Goal: Task Accomplishment & Management: Use online tool/utility

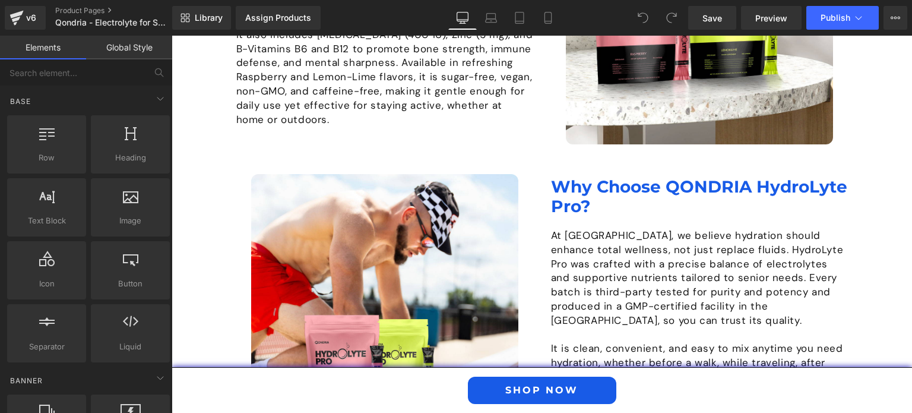
scroll to position [1145, 0]
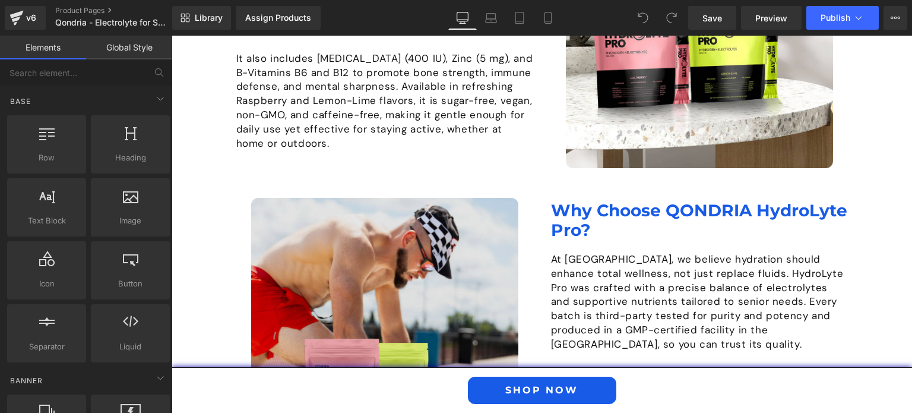
click at [362, 238] on img at bounding box center [384, 331] width 267 height 267
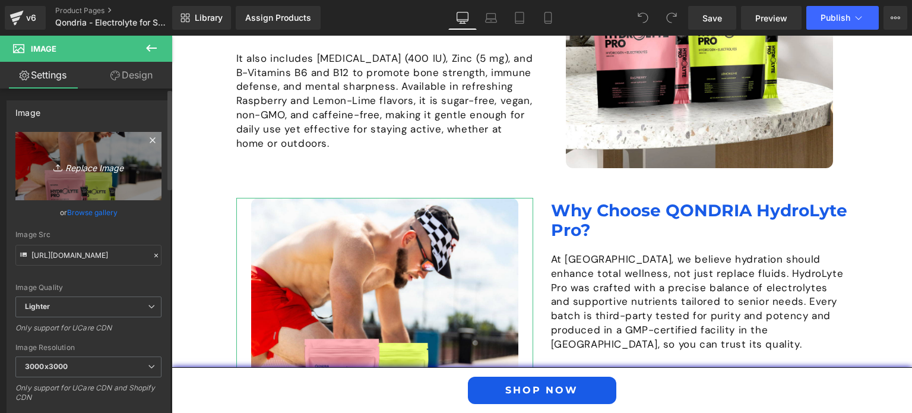
click at [94, 166] on icon "Replace Image" at bounding box center [88, 166] width 95 height 15
type input "C:\fakepath\Why-Choose-Hydrolyte-Pro.jpg"
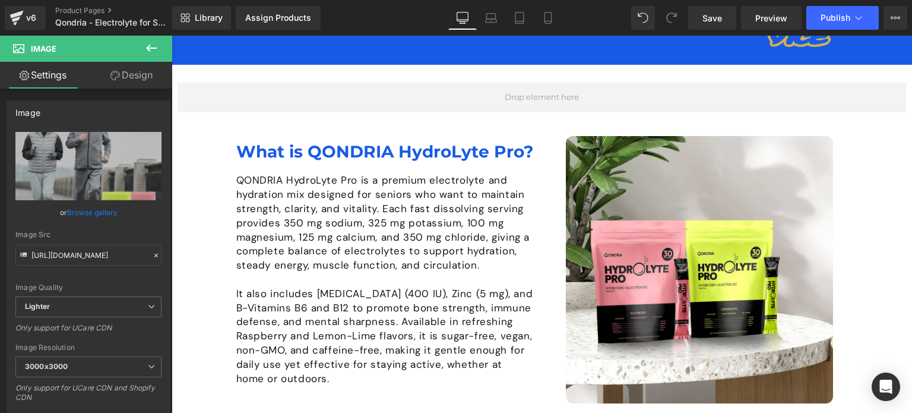
scroll to position [812, 0]
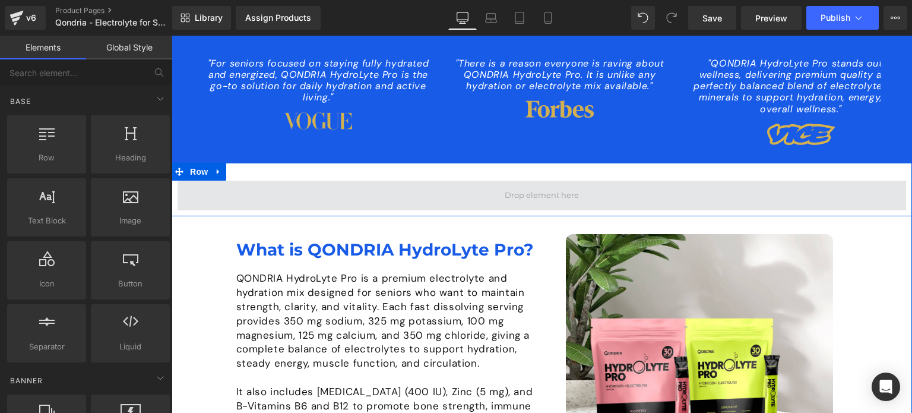
click at [549, 186] on span at bounding box center [542, 195] width 83 height 18
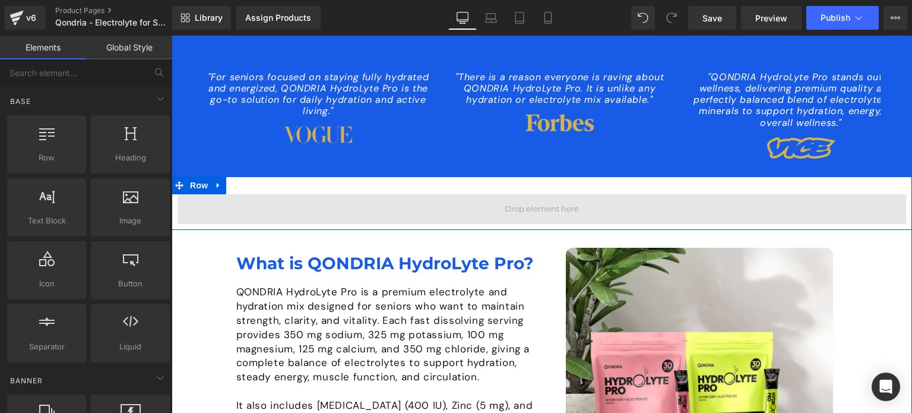
scroll to position [796, 0]
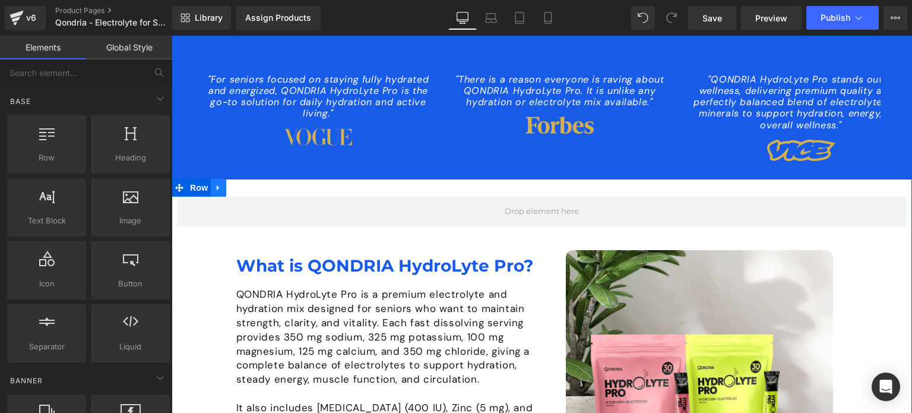
click at [216, 184] on icon at bounding box center [218, 188] width 8 height 9
click at [245, 184] on icon at bounding box center [249, 188] width 8 height 8
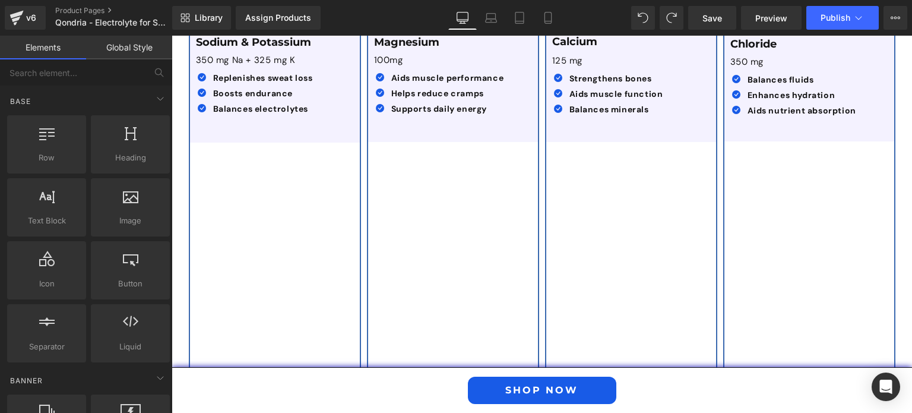
scroll to position [2258, 0]
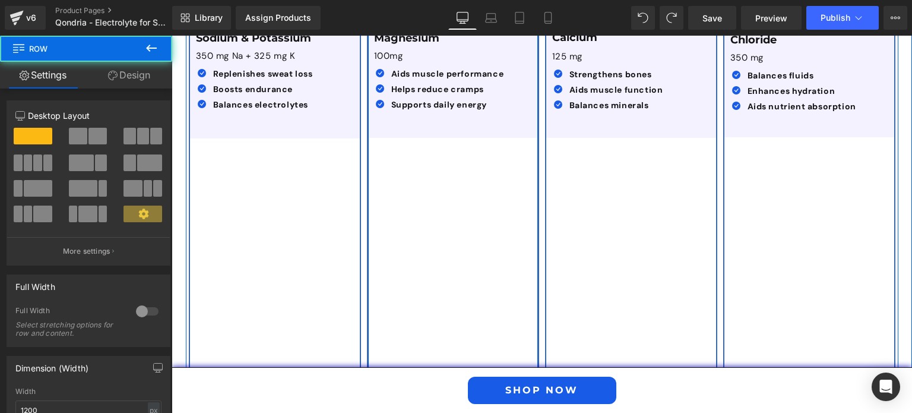
click at [444, 242] on div "Image Magnesium Text Block 100mg Text Block Icon Aids muscle performance Text B…" at bounding box center [453, 231] width 172 height 758
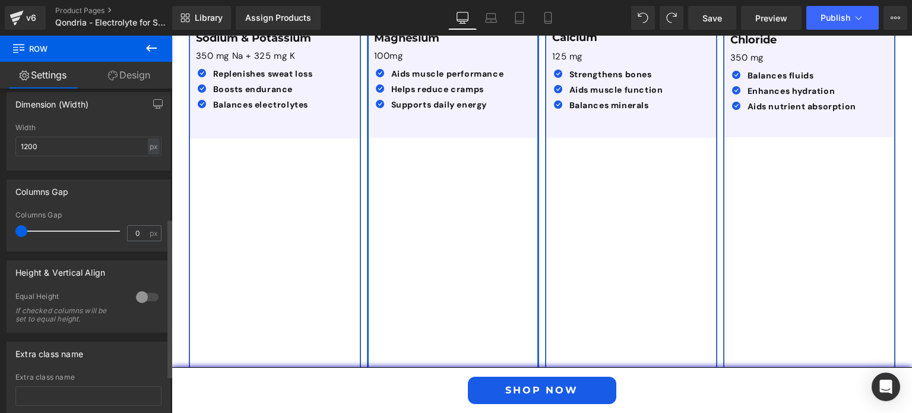
scroll to position [265, 0]
click at [143, 296] on div at bounding box center [147, 295] width 29 height 19
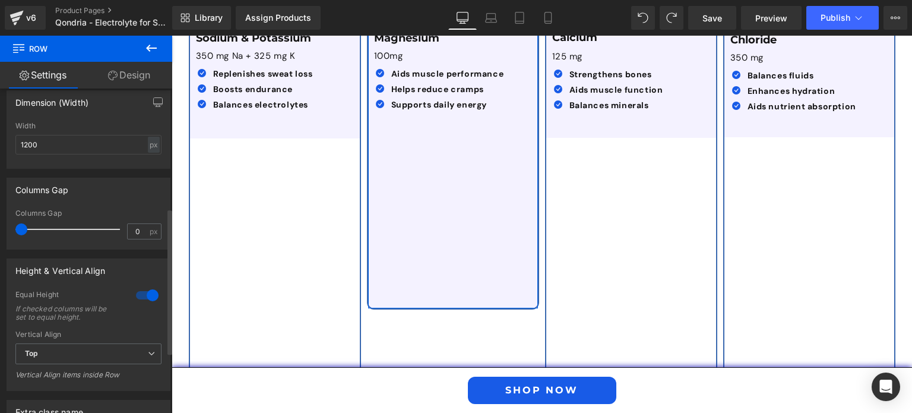
click at [143, 296] on div at bounding box center [147, 295] width 29 height 19
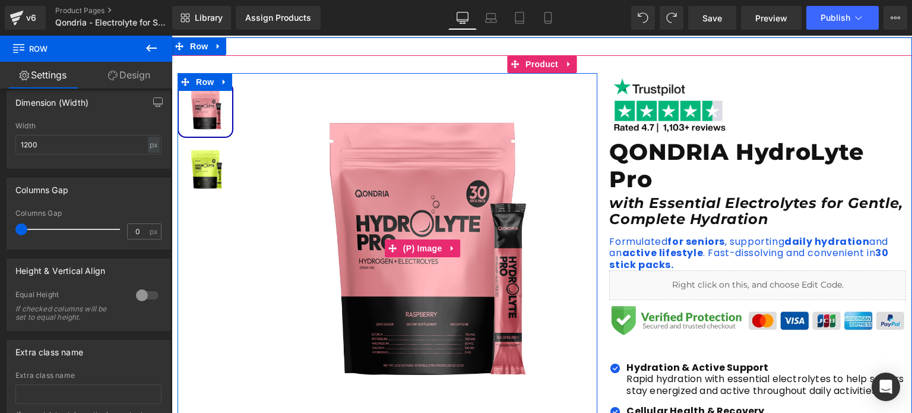
scroll to position [0, 0]
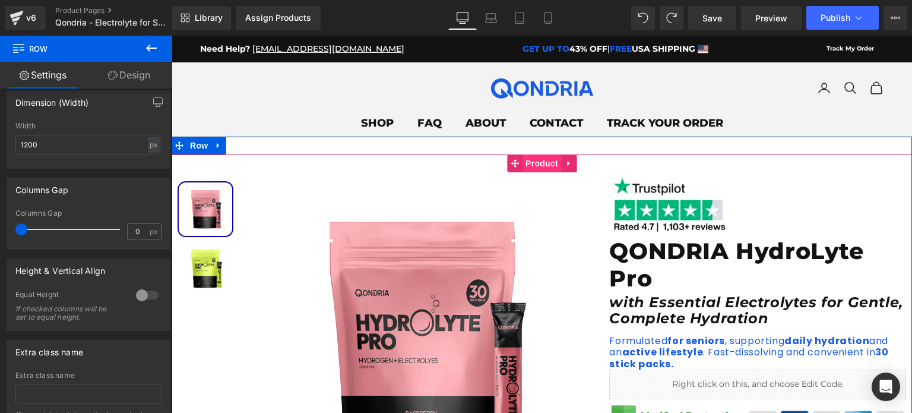
click at [538, 165] on span "Product" at bounding box center [542, 163] width 39 height 18
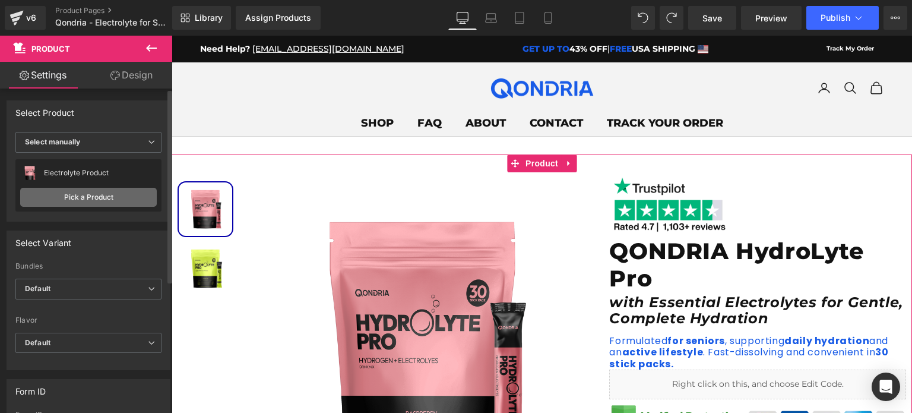
click at [124, 191] on link "Pick a Product" at bounding box center [88, 197] width 137 height 19
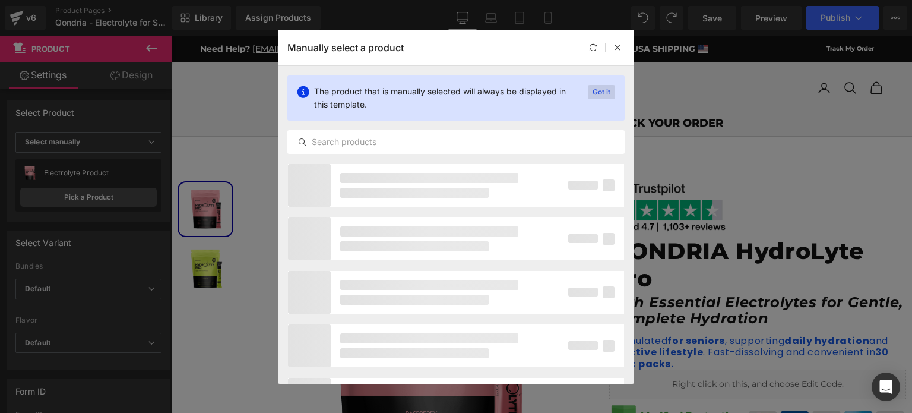
click at [597, 90] on p "Got it" at bounding box center [601, 92] width 27 height 14
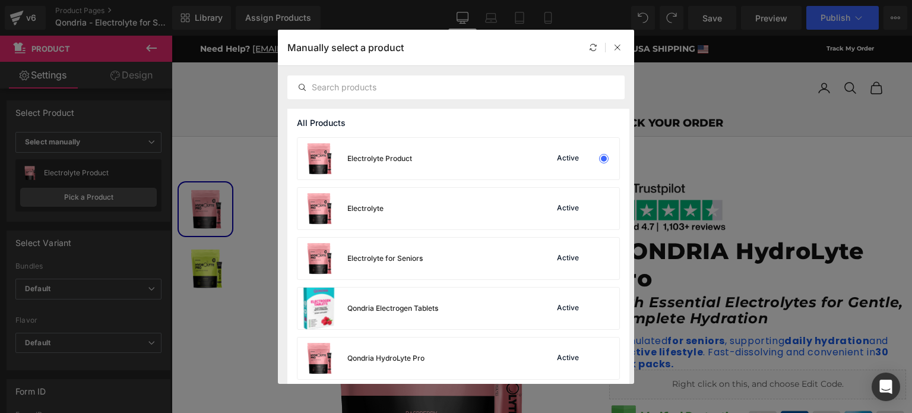
click at [584, 46] on div "Manually select a product" at bounding box center [456, 48] width 356 height 36
click at [589, 49] on div at bounding box center [593, 47] width 14 height 14
click at [555, 258] on div "Active" at bounding box center [568, 259] width 27 height 10
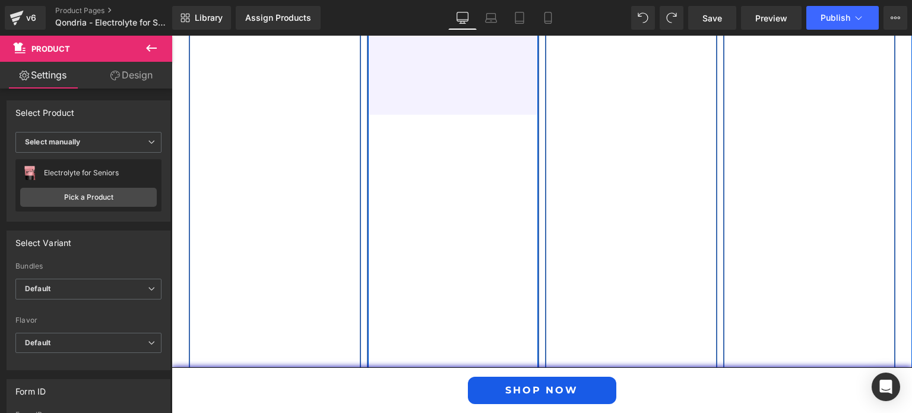
scroll to position [2235, 0]
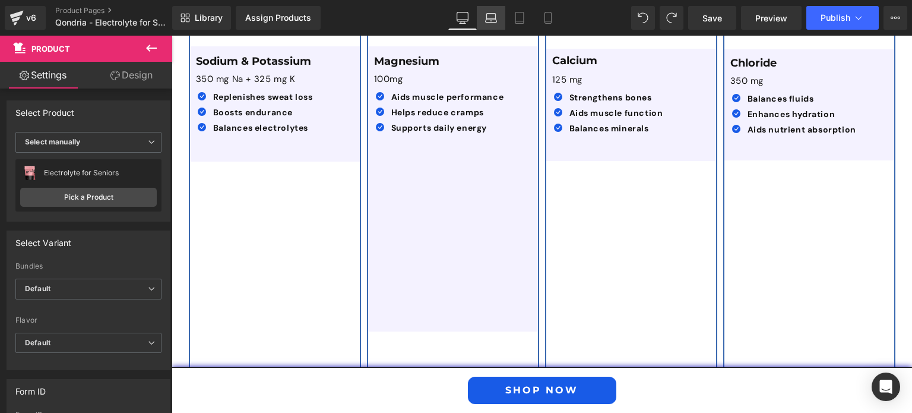
click at [495, 16] on icon at bounding box center [491, 18] width 12 height 12
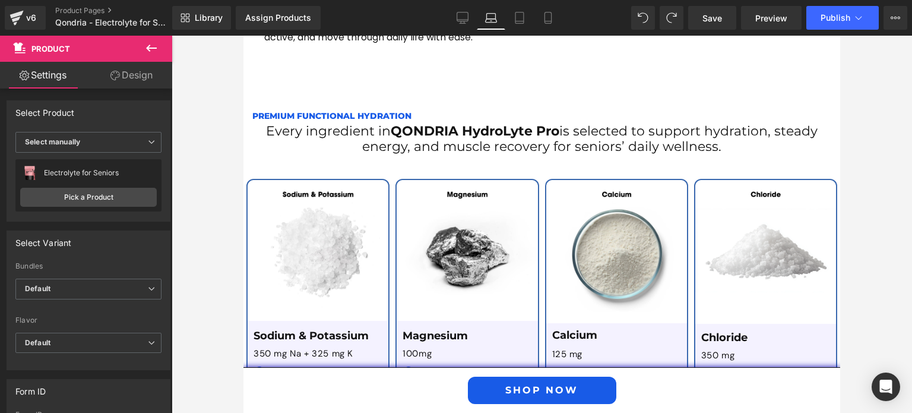
scroll to position [2009, 0]
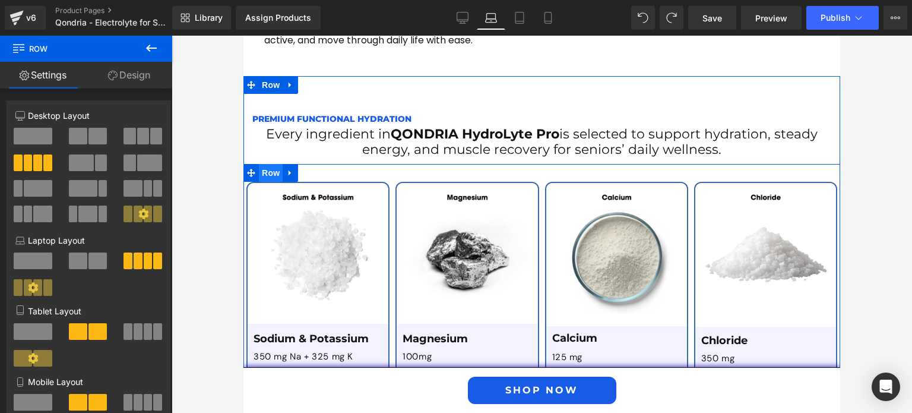
click at [259, 164] on span "Row" at bounding box center [271, 173] width 24 height 18
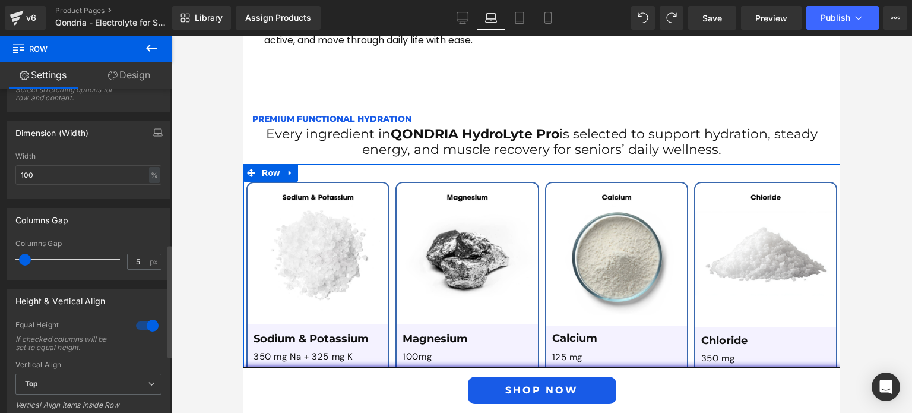
scroll to position [445, 0]
click at [142, 324] on div at bounding box center [147, 324] width 29 height 19
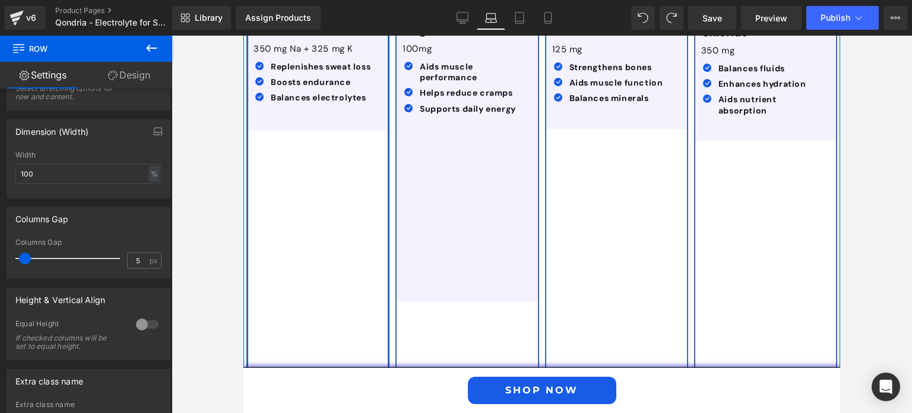
scroll to position [2318, 0]
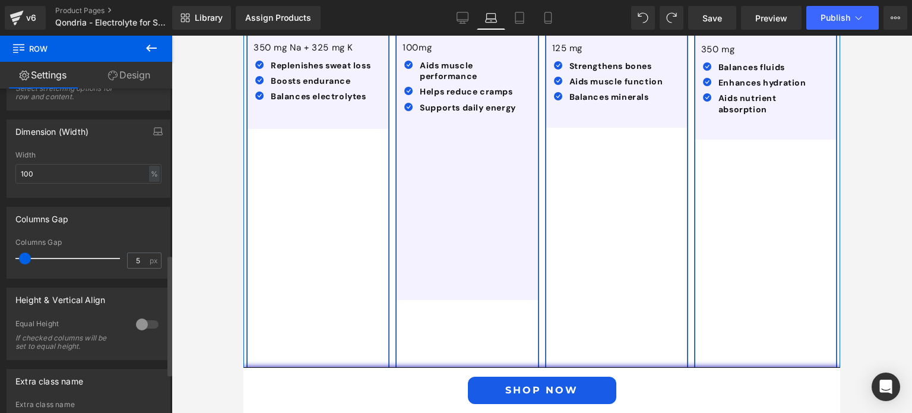
click at [141, 325] on div at bounding box center [147, 324] width 29 height 19
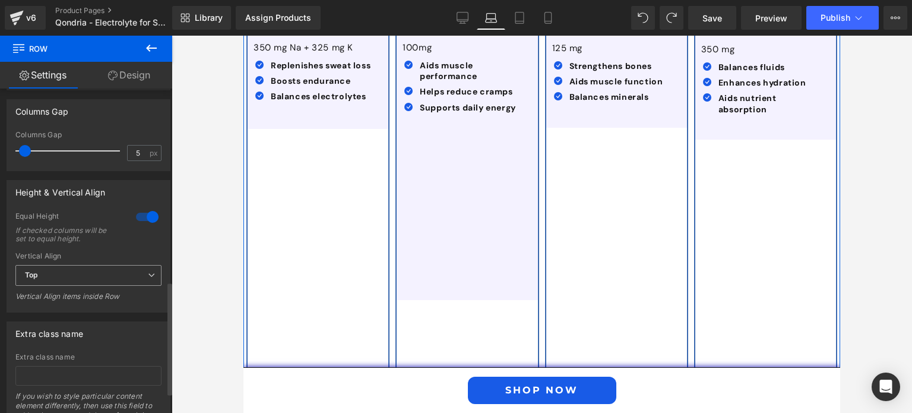
click at [132, 274] on span "Top" at bounding box center [88, 275] width 146 height 21
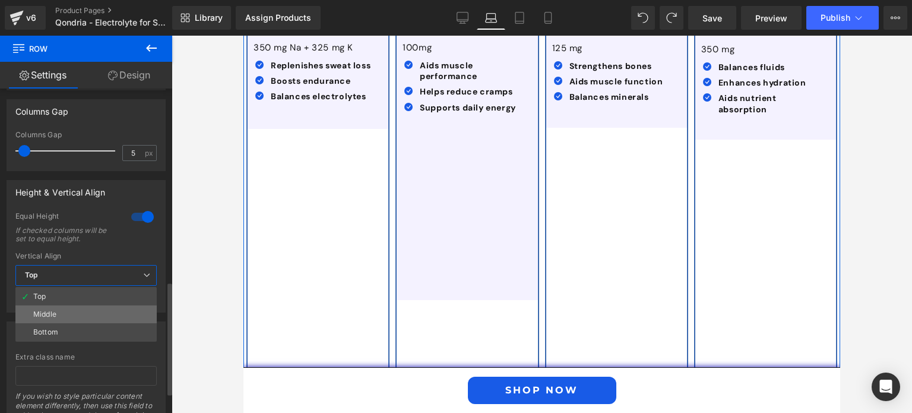
click at [121, 311] on li "Middle" at bounding box center [85, 314] width 141 height 18
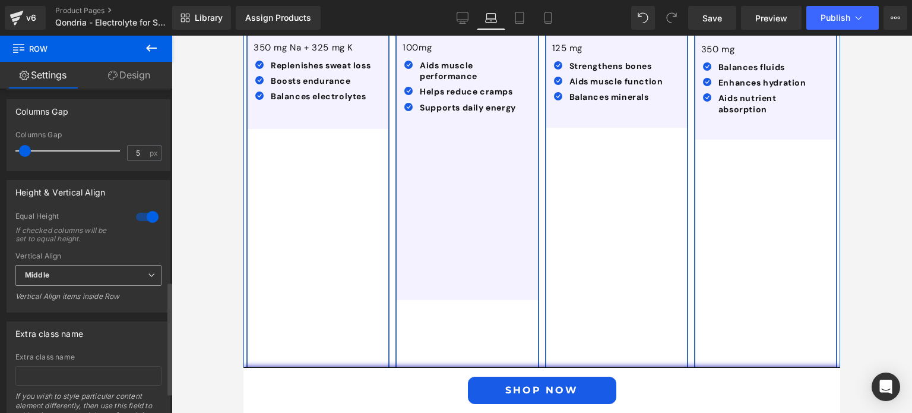
click at [132, 274] on span "Middle" at bounding box center [88, 275] width 146 height 21
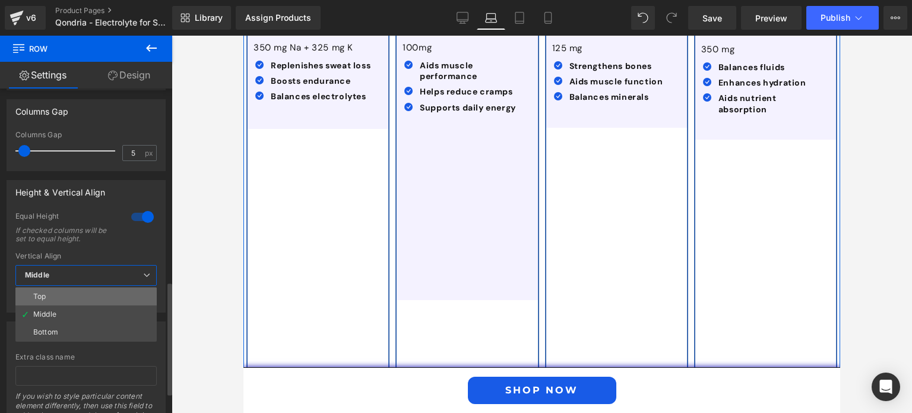
click at [128, 294] on li "Top" at bounding box center [85, 296] width 141 height 18
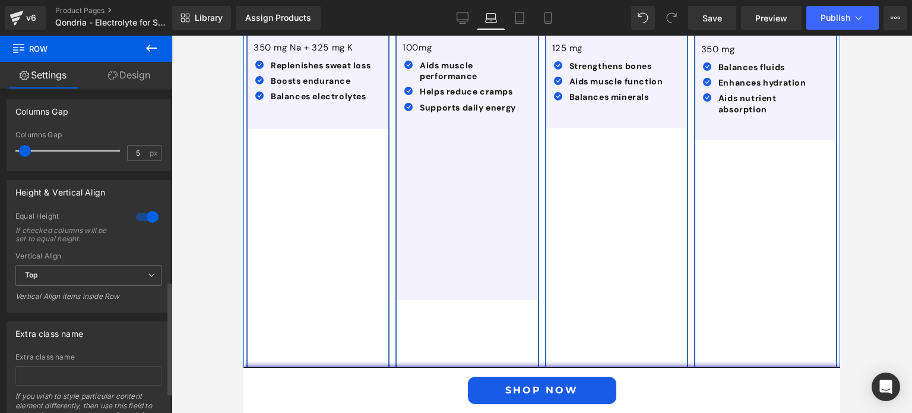
click at [145, 223] on div at bounding box center [147, 216] width 29 height 19
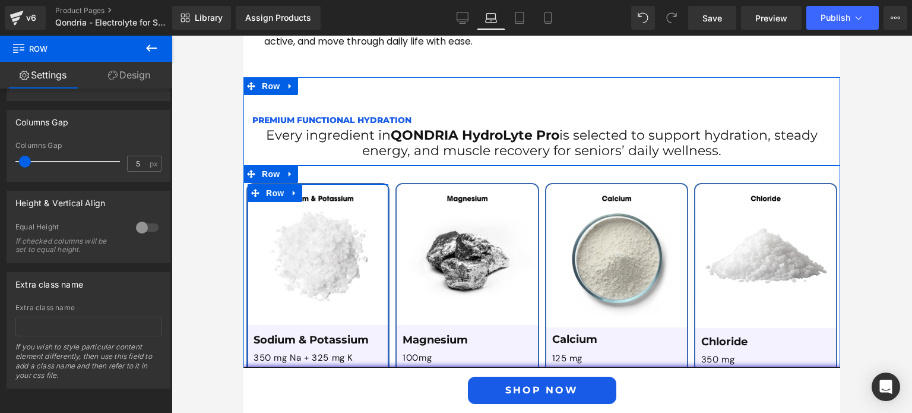
scroll to position [2007, 0]
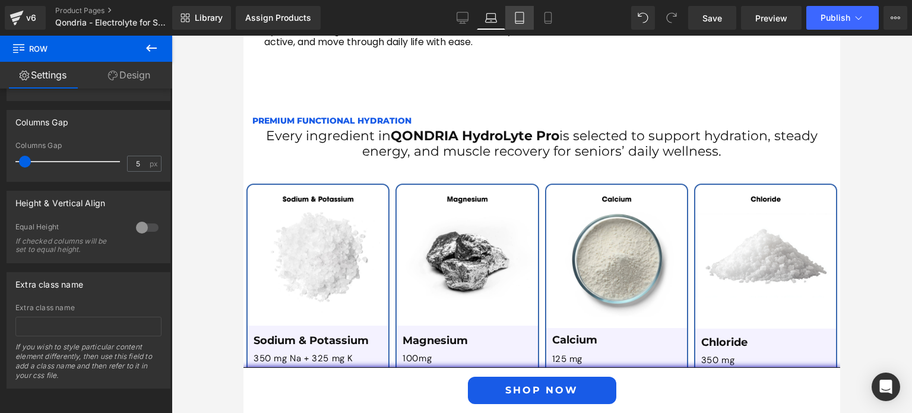
click at [527, 19] on link "Tablet" at bounding box center [519, 18] width 29 height 24
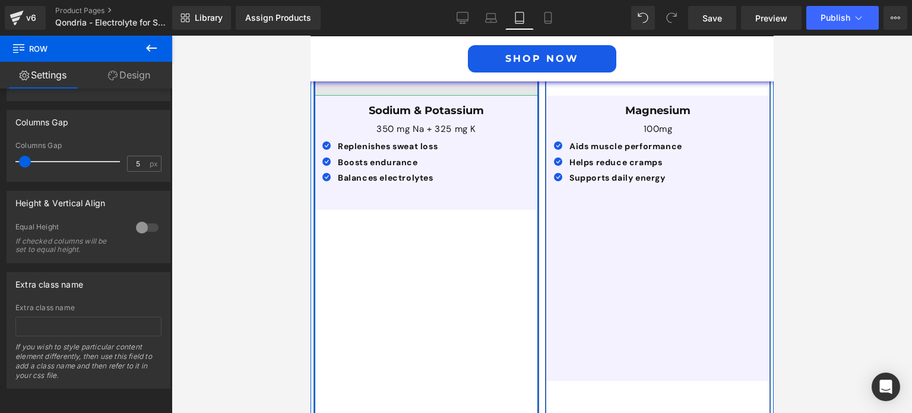
scroll to position [2562, 0]
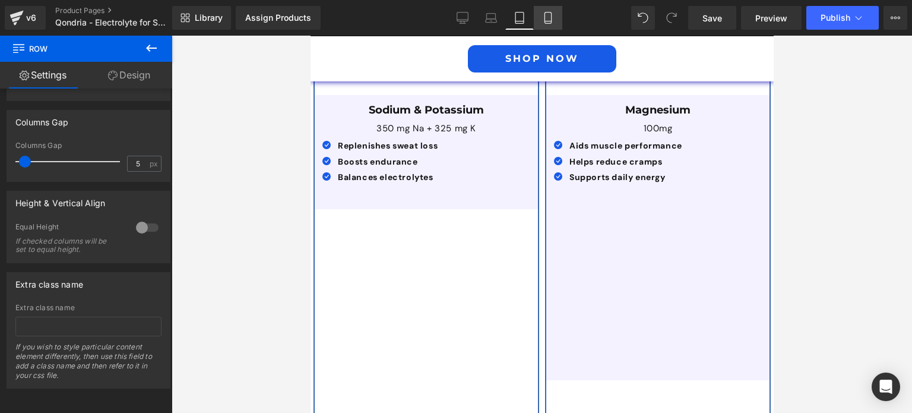
click at [549, 22] on icon at bounding box center [548, 18] width 12 height 12
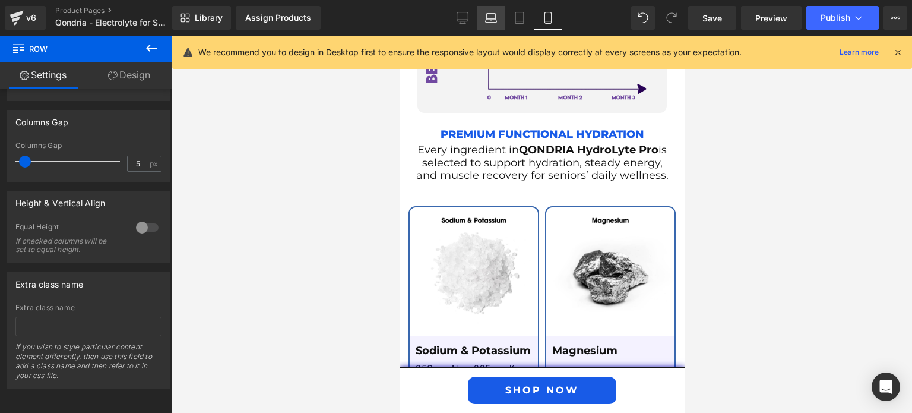
scroll to position [3275, 0]
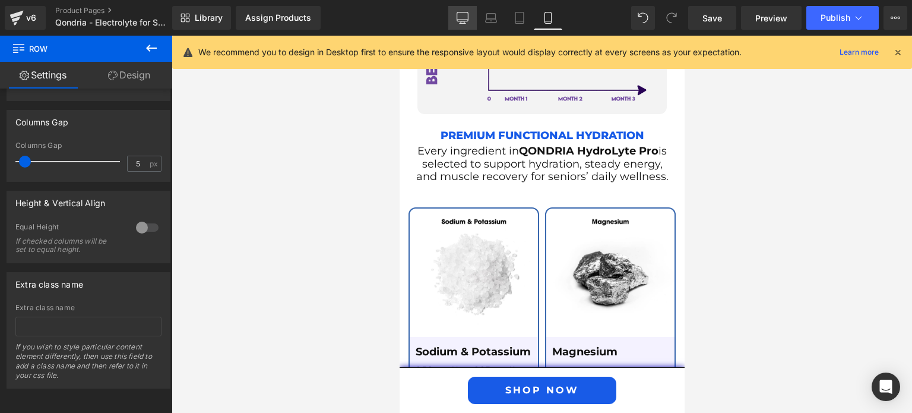
click at [464, 18] on icon at bounding box center [463, 18] width 12 height 12
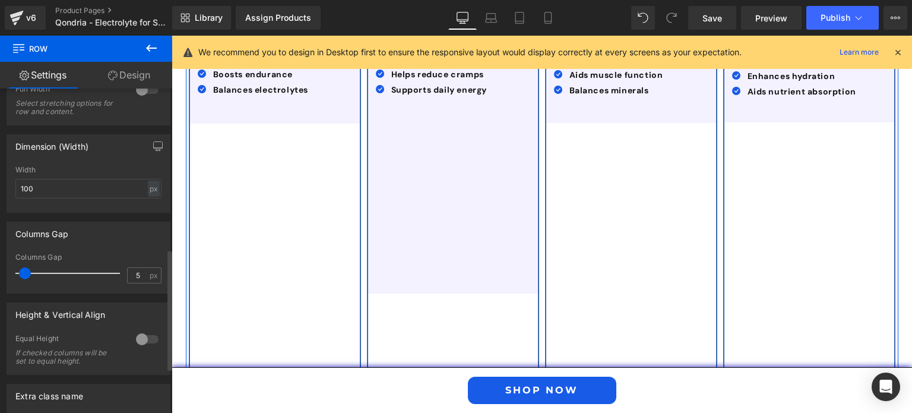
scroll to position [381, 0]
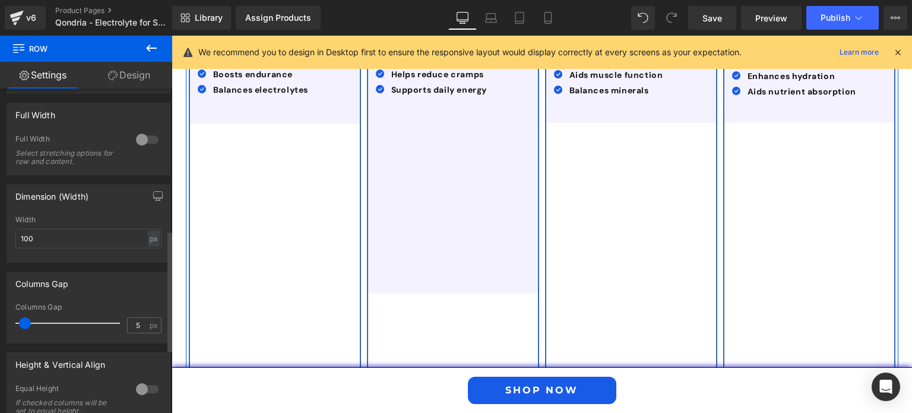
click at [141, 140] on div at bounding box center [147, 139] width 29 height 19
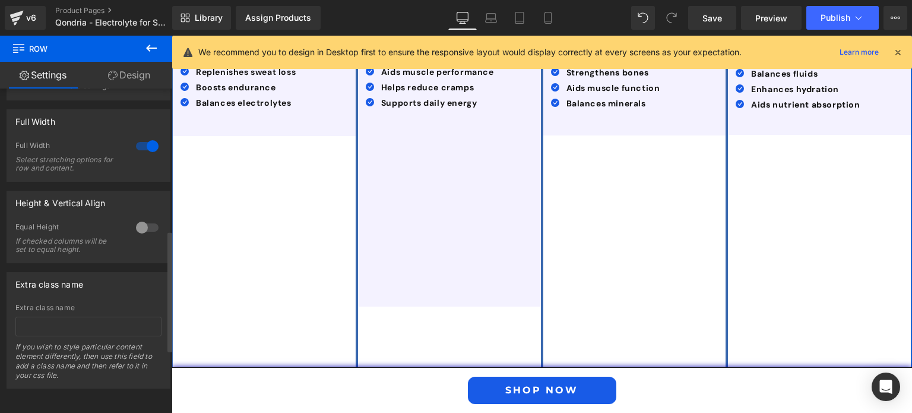
click at [141, 140] on div at bounding box center [147, 146] width 29 height 19
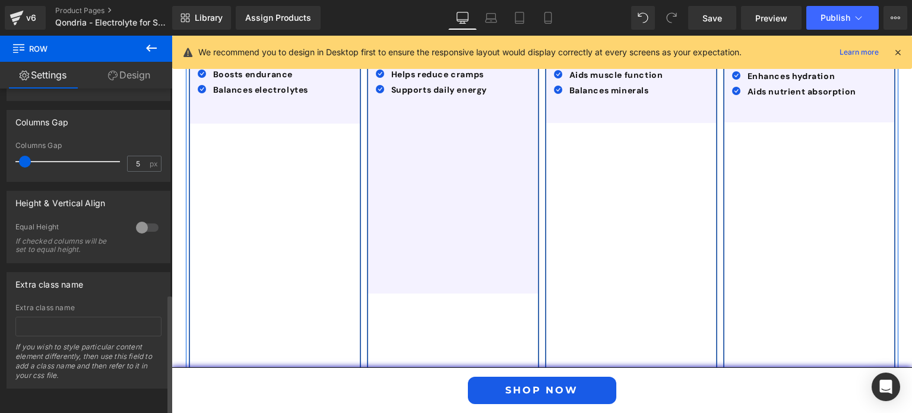
scroll to position [552, 0]
click at [139, 218] on div at bounding box center [147, 227] width 29 height 19
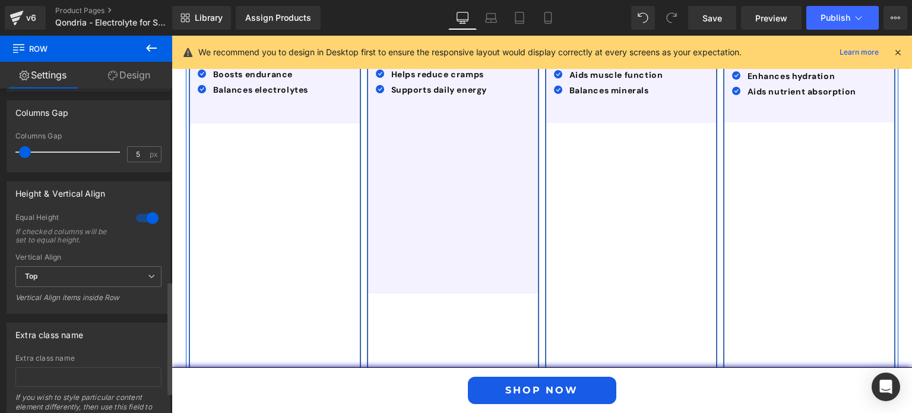
click at [139, 214] on div at bounding box center [147, 217] width 29 height 19
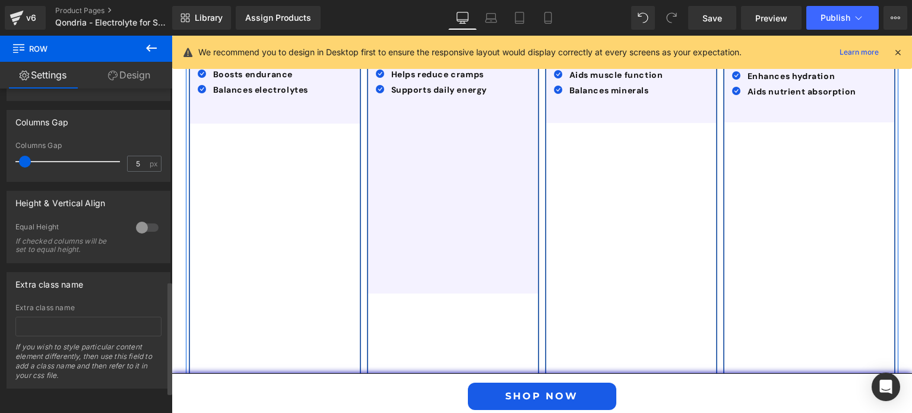
click at [139, 218] on div at bounding box center [147, 227] width 29 height 19
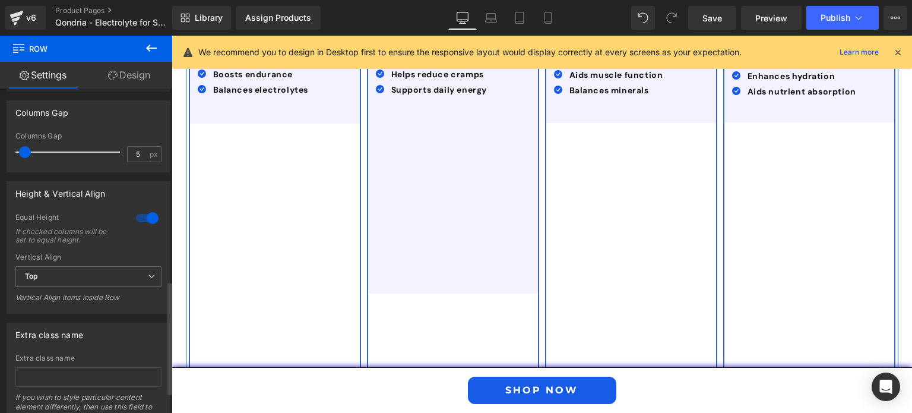
click at [140, 219] on div at bounding box center [147, 217] width 29 height 19
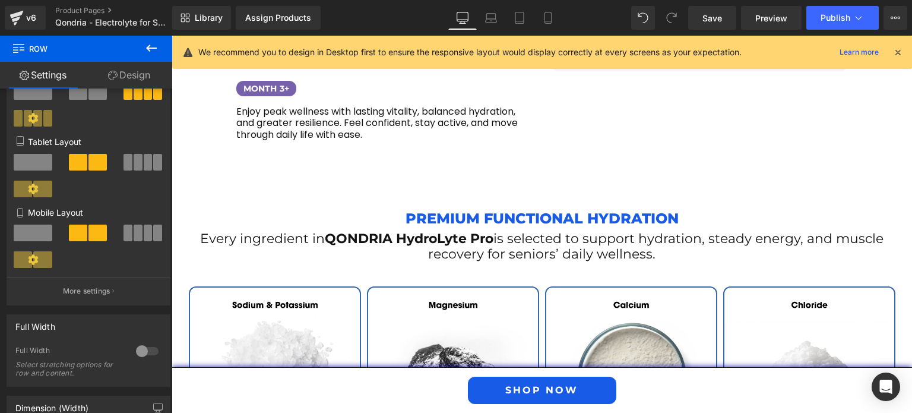
scroll to position [1823, 0]
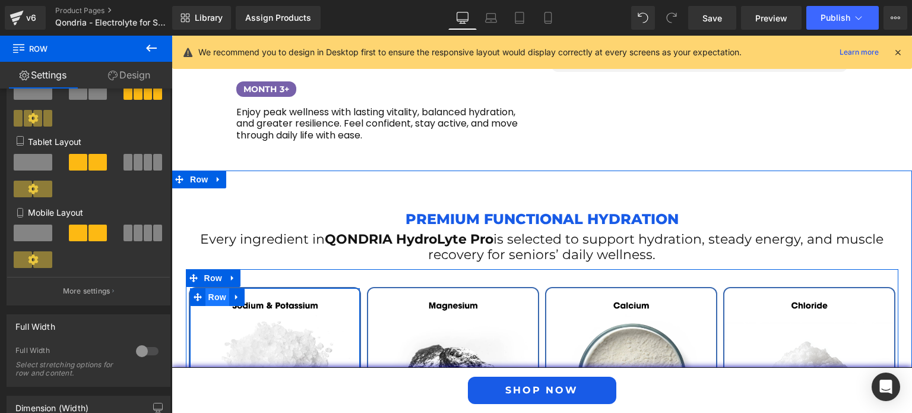
click at [216, 288] on span "Row" at bounding box center [217, 297] width 24 height 18
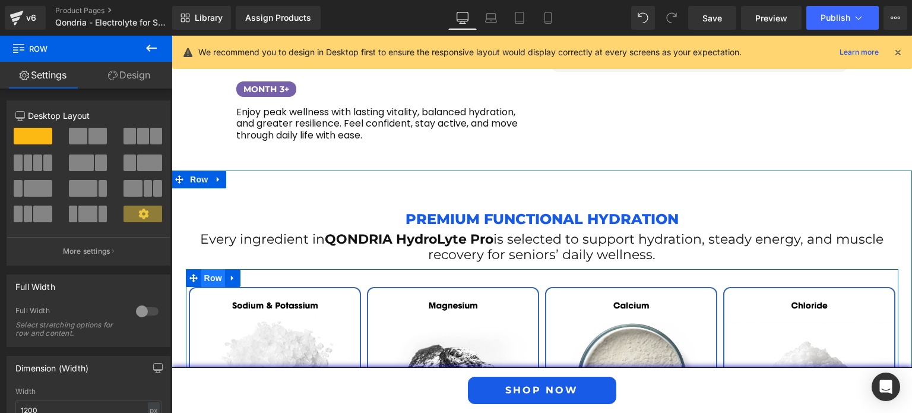
click at [211, 269] on span "Row" at bounding box center [213, 278] width 24 height 18
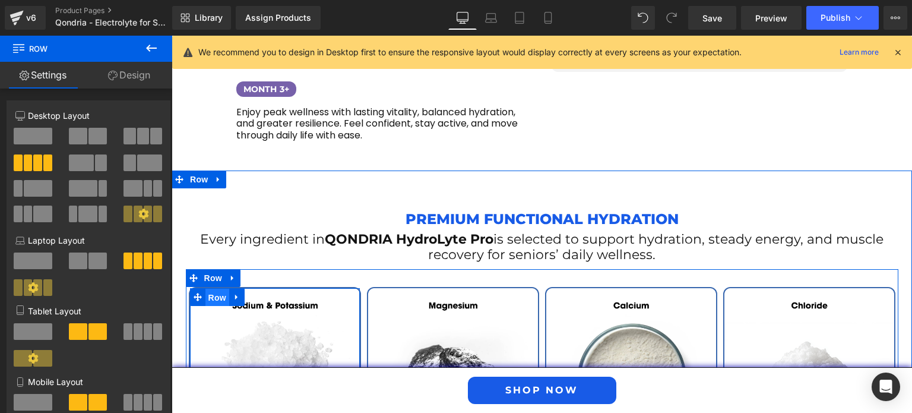
click at [215, 289] on span "Row" at bounding box center [217, 298] width 24 height 18
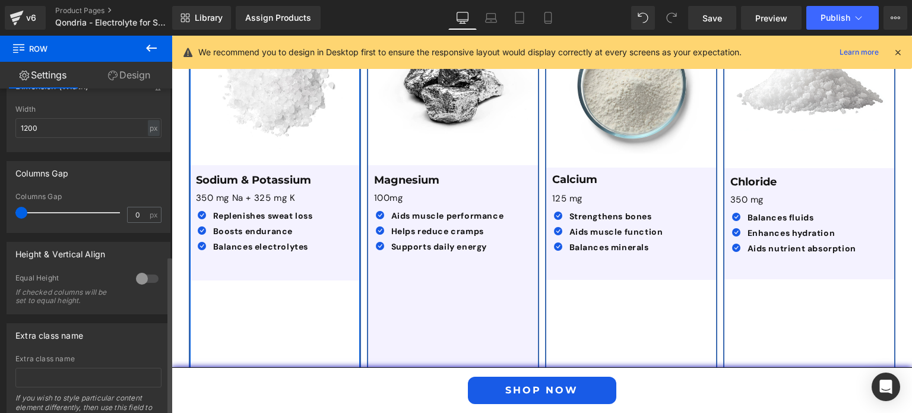
scroll to position [341, 0]
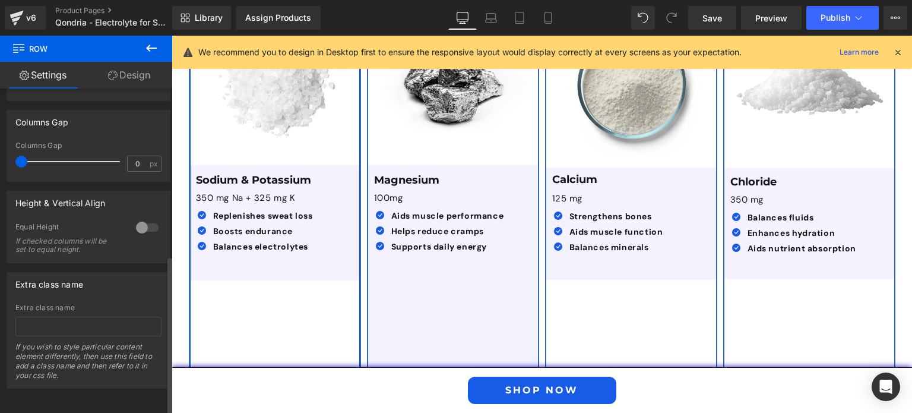
click at [144, 222] on div at bounding box center [147, 227] width 29 height 19
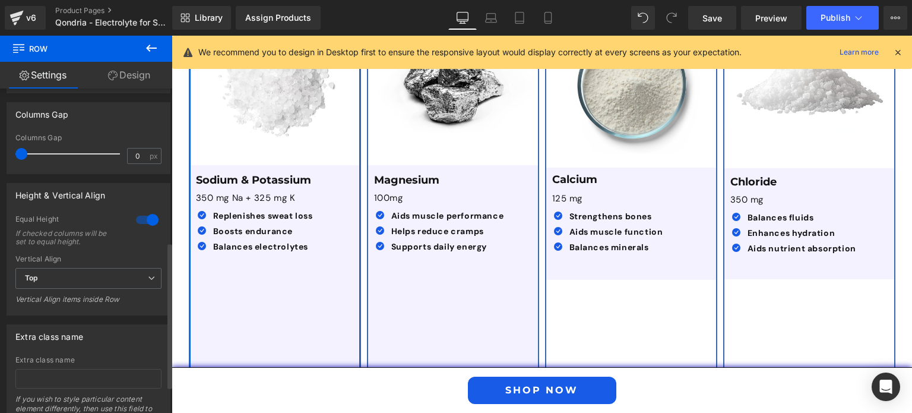
click at [144, 222] on div at bounding box center [147, 219] width 29 height 19
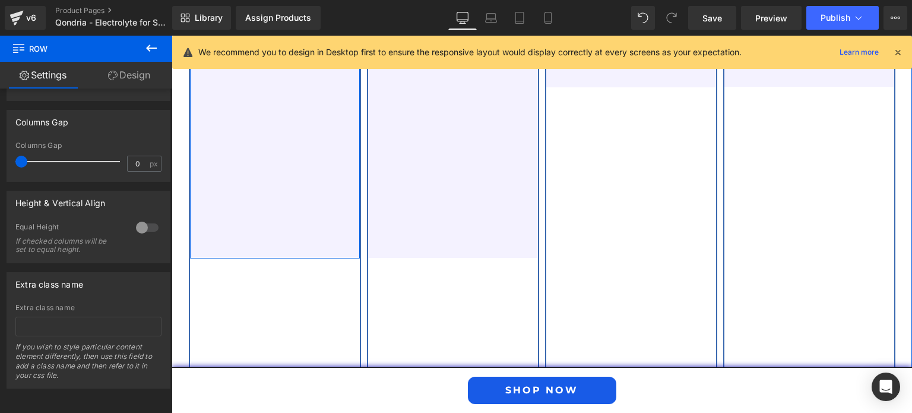
scroll to position [2310, 0]
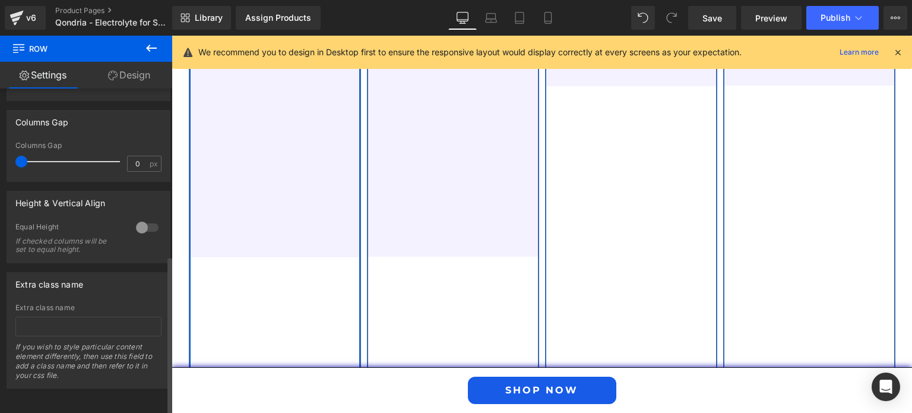
click at [146, 220] on div at bounding box center [147, 227] width 29 height 19
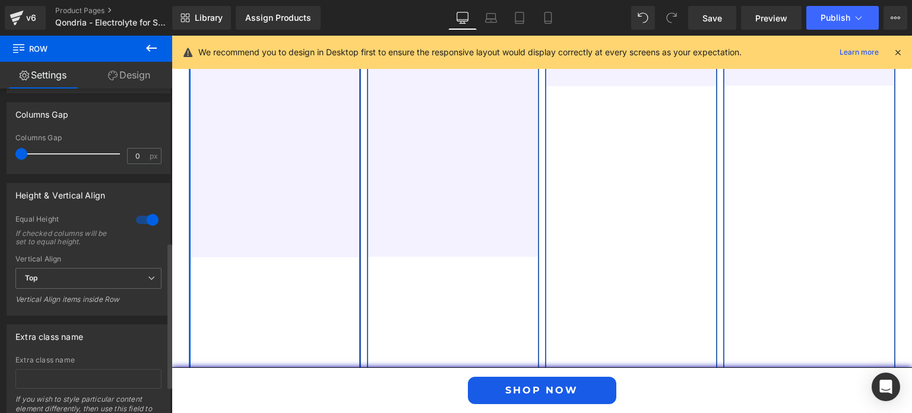
click at [146, 220] on div at bounding box center [147, 219] width 29 height 19
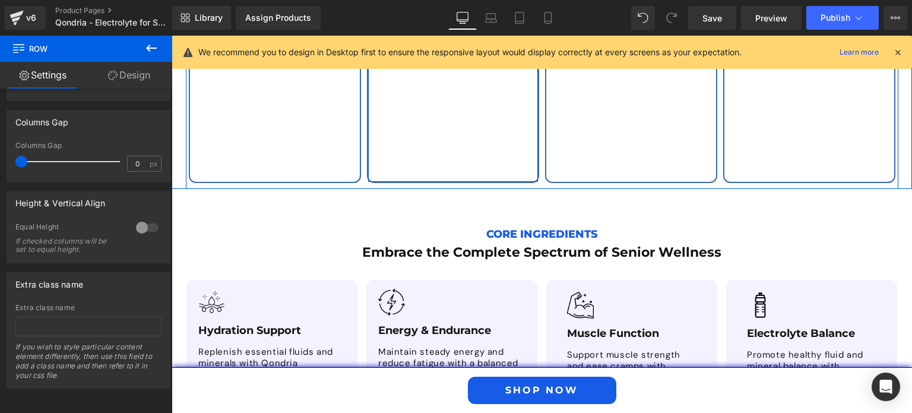
scroll to position [2686, 0]
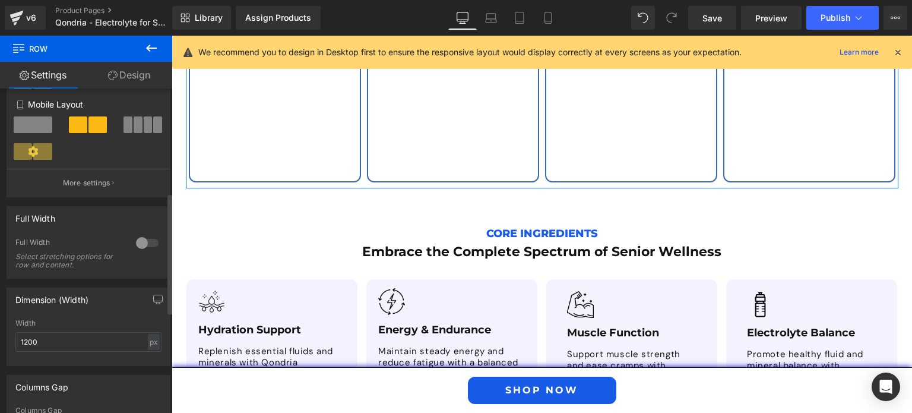
scroll to position [280, 0]
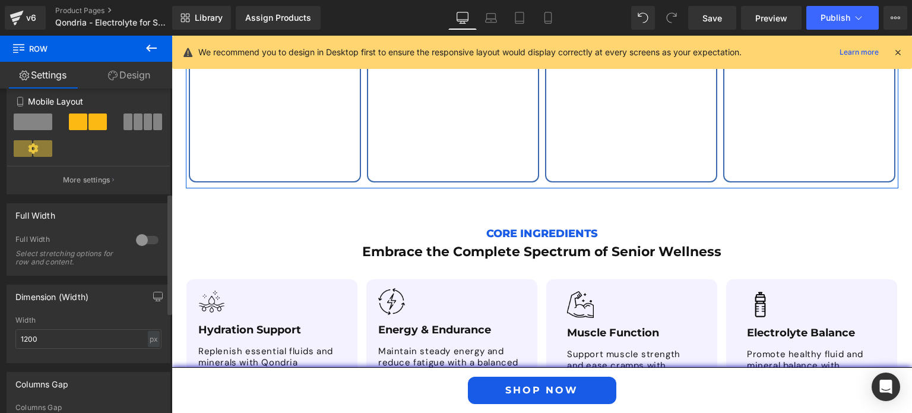
click at [145, 241] on div at bounding box center [147, 239] width 29 height 19
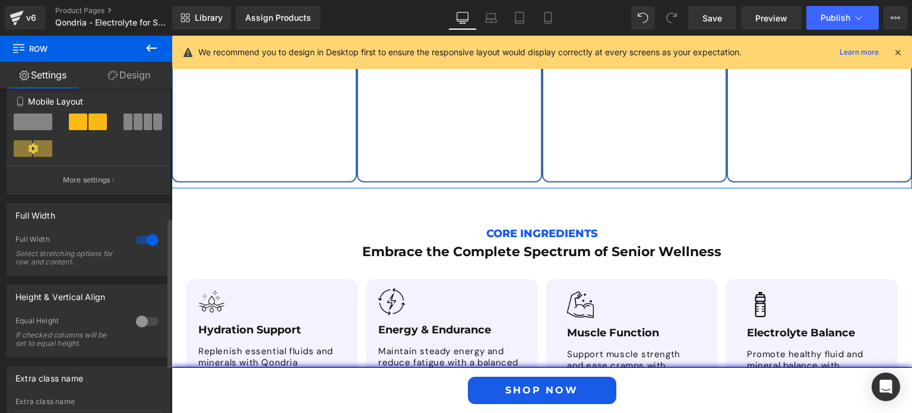
click at [145, 241] on div at bounding box center [147, 239] width 29 height 19
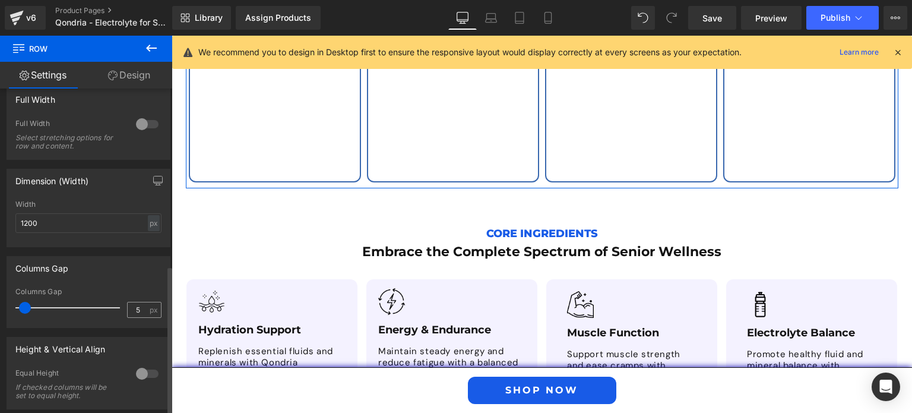
scroll to position [0, 0]
click at [140, 379] on div at bounding box center [147, 373] width 29 height 19
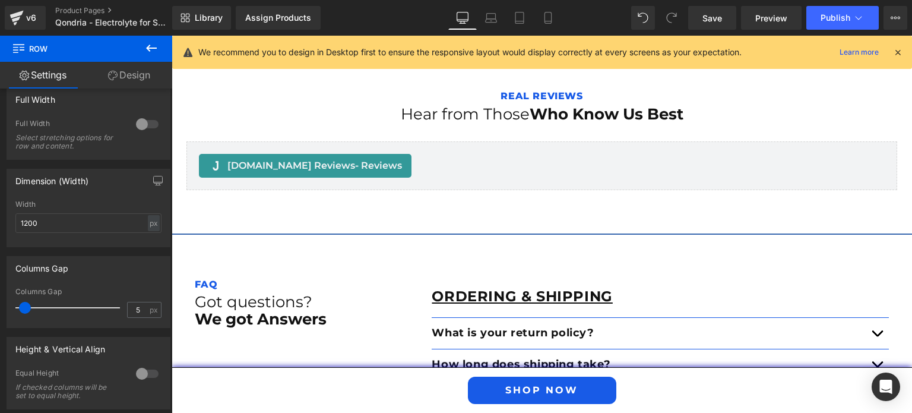
scroll to position [4565, 0]
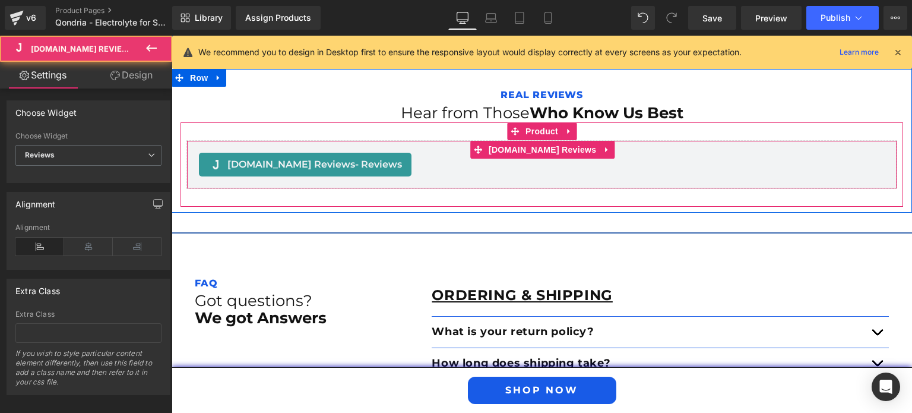
click at [510, 140] on div "[DOMAIN_NAME] Reviews - Reviews [DOMAIN_NAME] Reviews" at bounding box center [541, 164] width 711 height 49
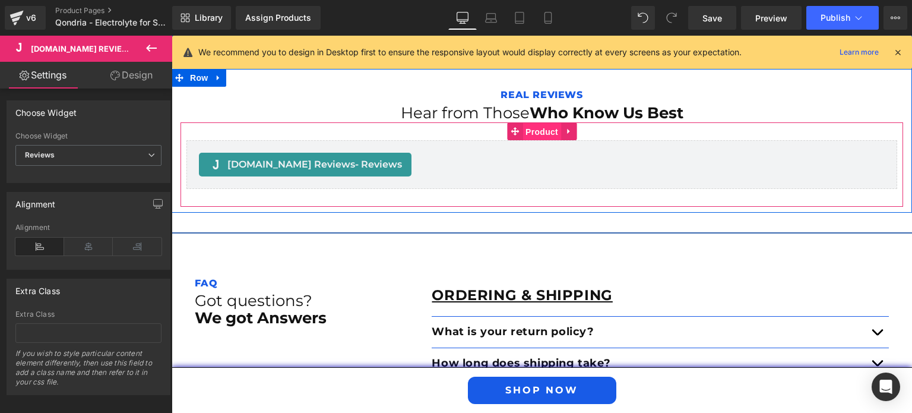
click at [532, 125] on span "Product" at bounding box center [542, 132] width 39 height 18
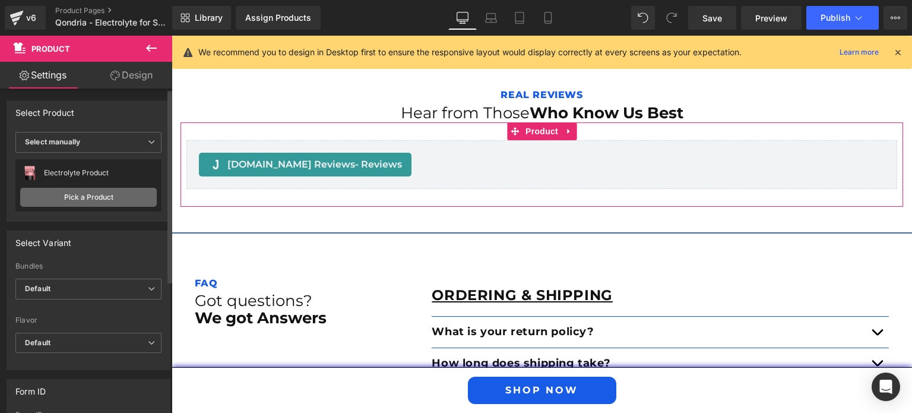
click at [125, 191] on link "Pick a Product" at bounding box center [88, 197] width 137 height 19
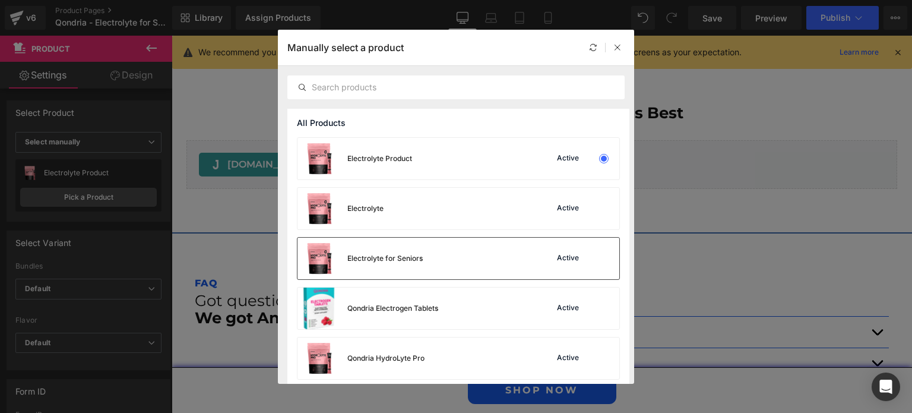
click at [456, 265] on div "Electrolyte for Seniors Active" at bounding box center [459, 259] width 322 height 42
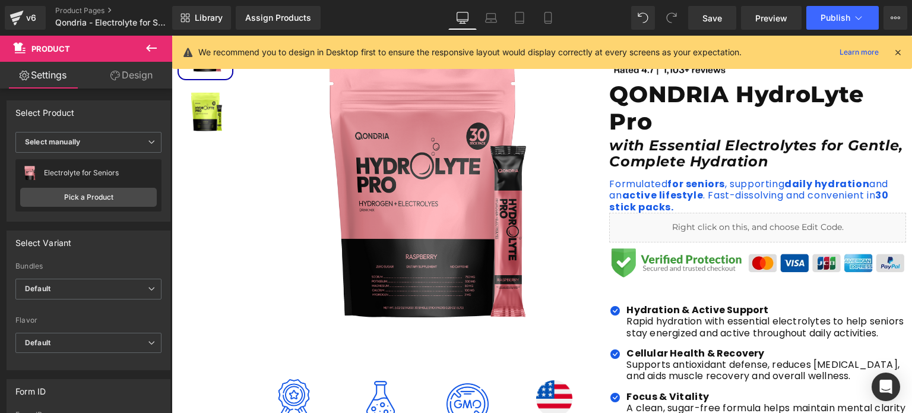
scroll to position [158, 0]
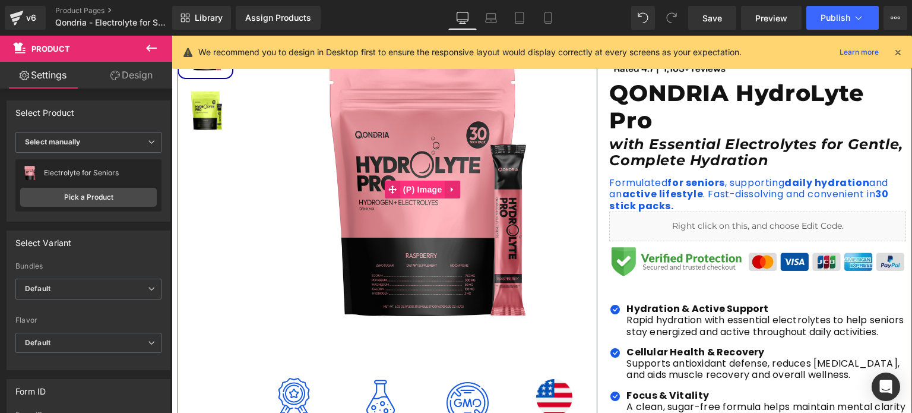
click at [425, 197] on span "(P) Image" at bounding box center [422, 190] width 45 height 18
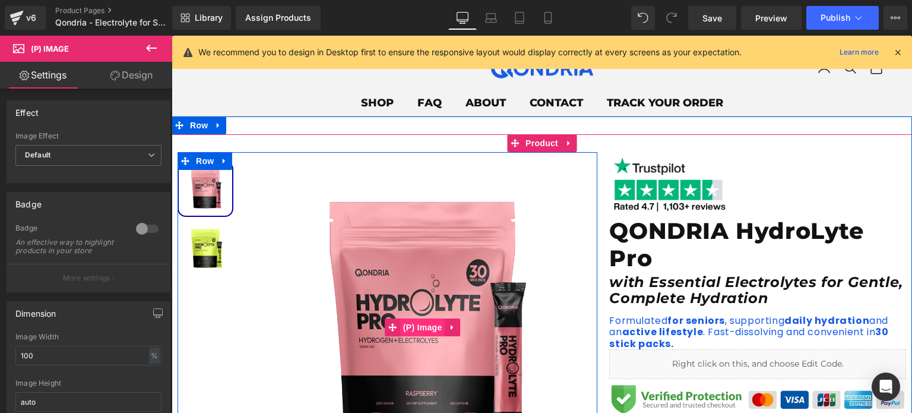
scroll to position [0, 0]
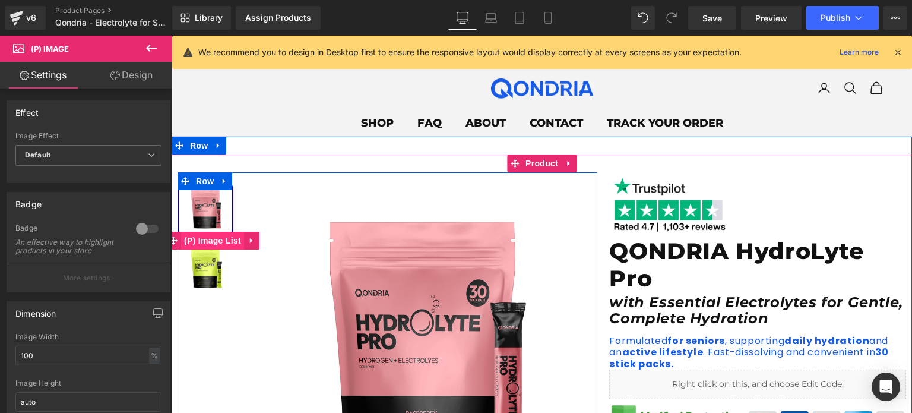
click at [207, 239] on span "(P) Image List" at bounding box center [212, 241] width 63 height 18
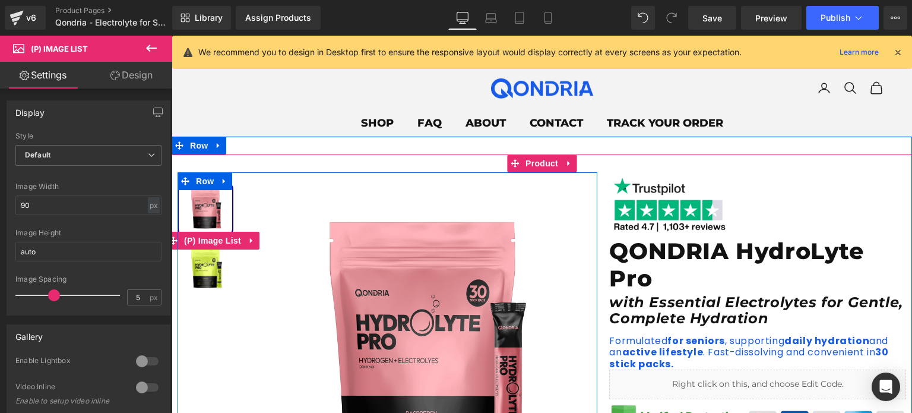
click at [206, 268] on img at bounding box center [205, 268] width 53 height 53
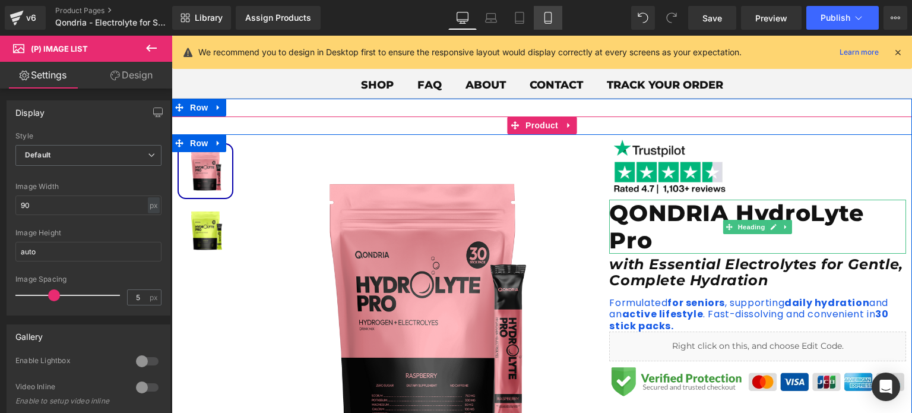
scroll to position [36, 0]
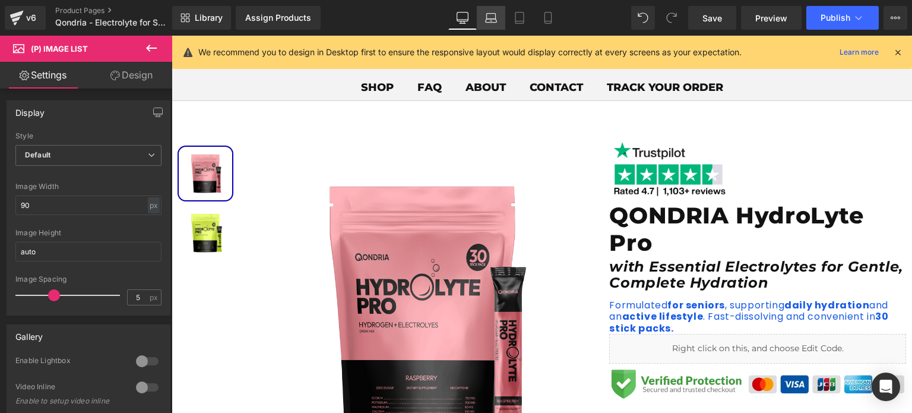
click at [498, 9] on link "Laptop" at bounding box center [491, 18] width 29 height 24
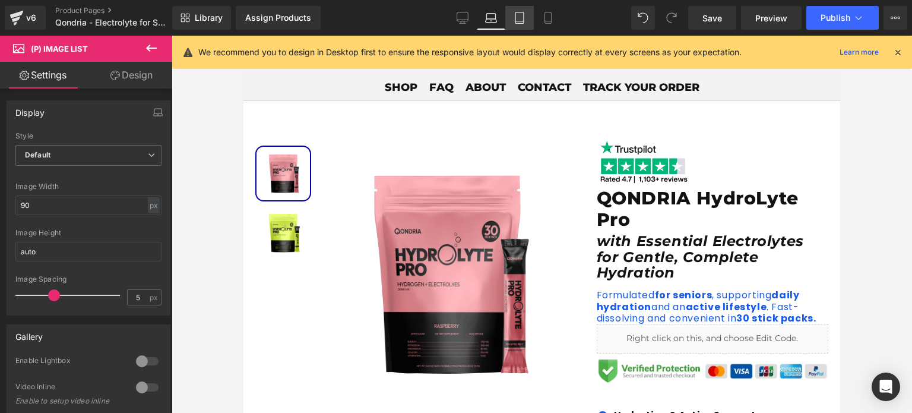
click at [509, 14] on link "Tablet" at bounding box center [519, 18] width 29 height 24
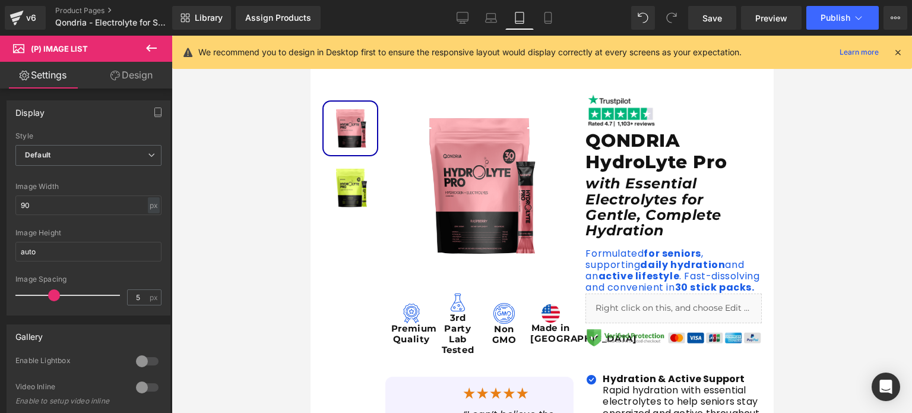
scroll to position [0, 0]
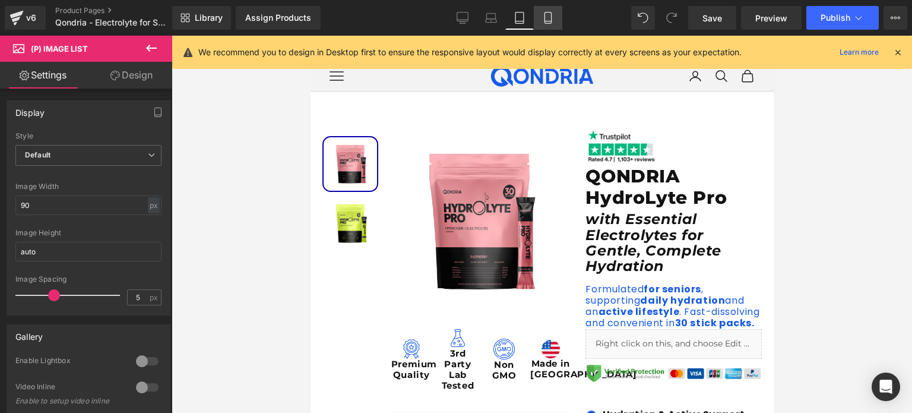
click at [541, 14] on link "Mobile" at bounding box center [548, 18] width 29 height 24
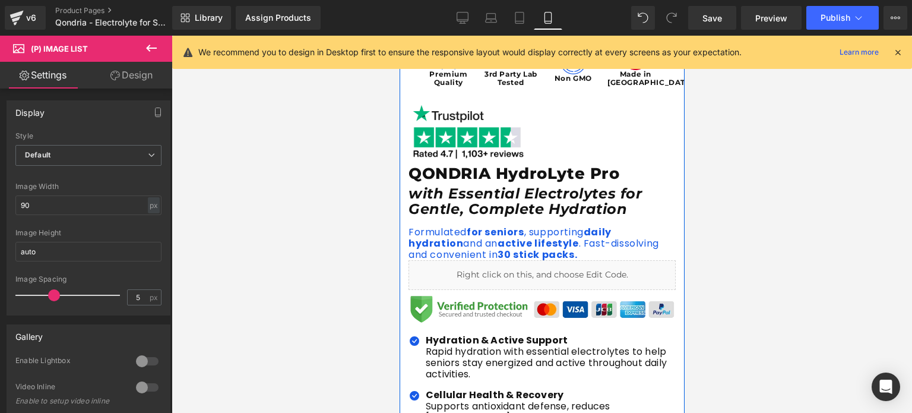
scroll to position [413, 0]
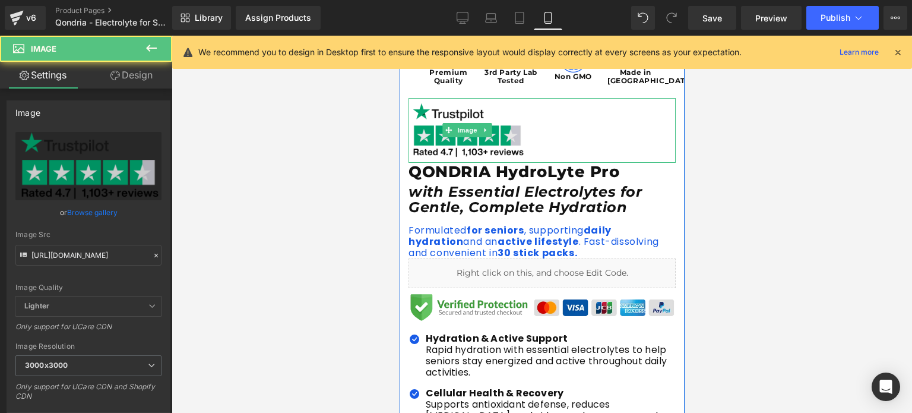
click at [467, 140] on img at bounding box center [467, 130] width 118 height 65
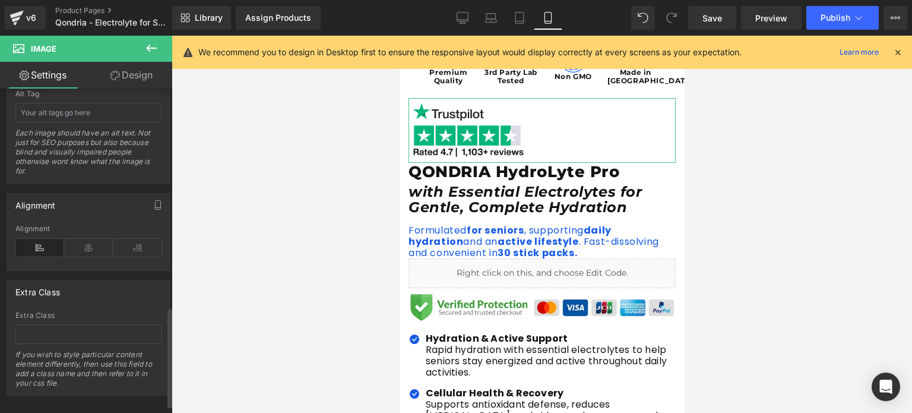
scroll to position [722, 0]
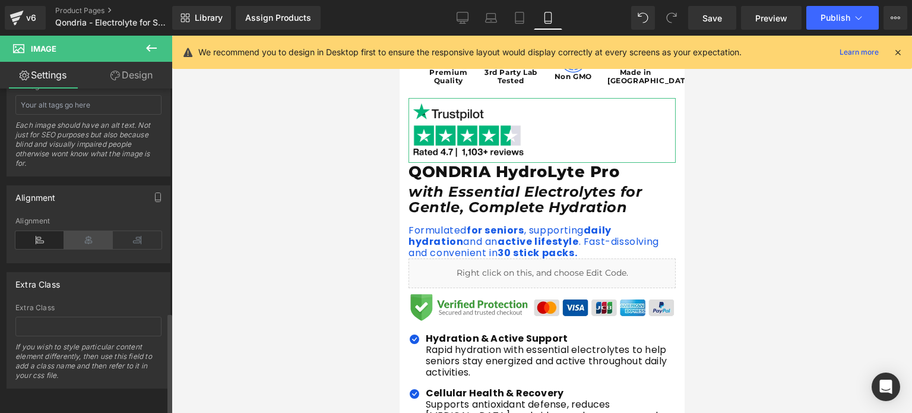
click at [80, 236] on icon at bounding box center [88, 240] width 49 height 18
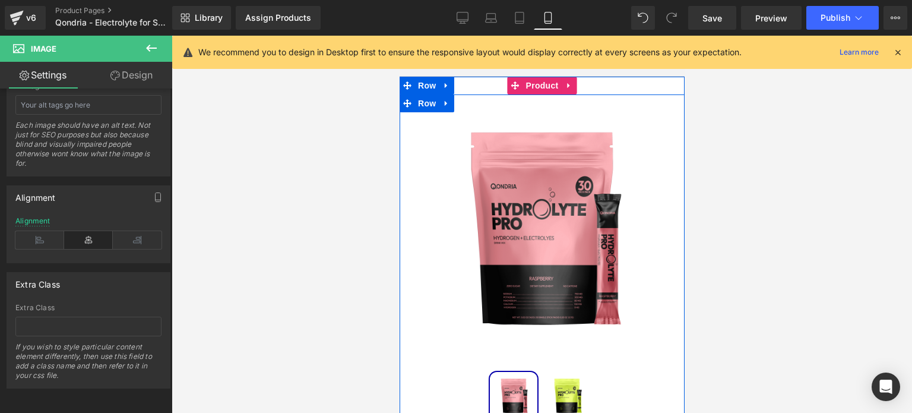
scroll to position [20, 0]
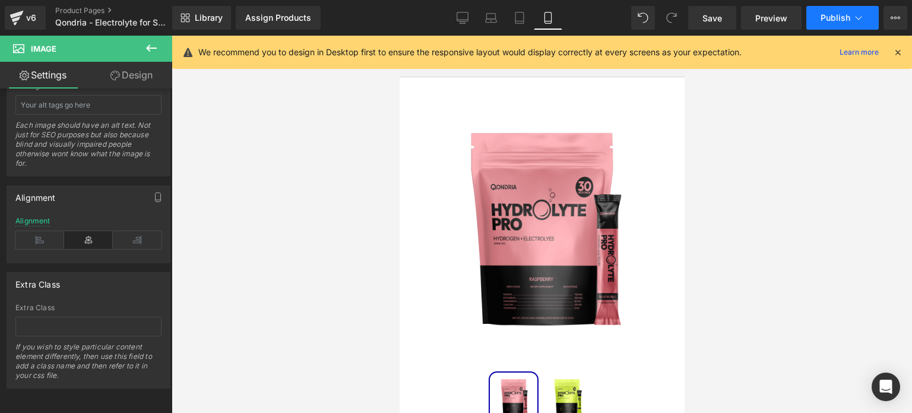
click at [829, 17] on span "Publish" at bounding box center [836, 18] width 30 height 10
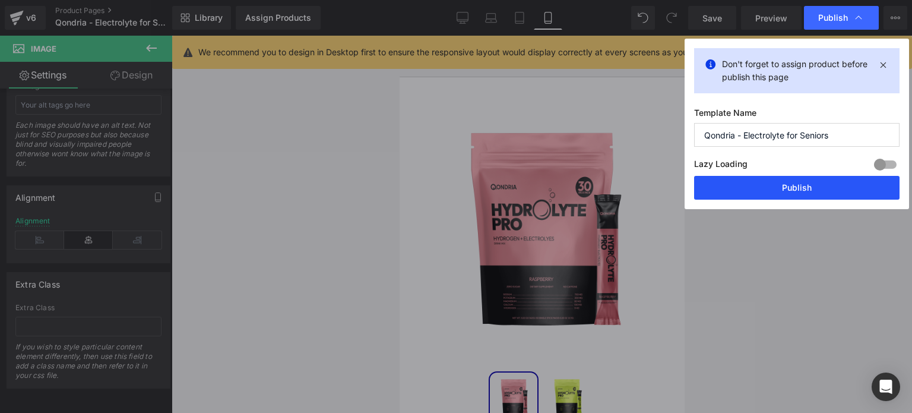
click at [807, 184] on button "Publish" at bounding box center [796, 188] width 205 height 24
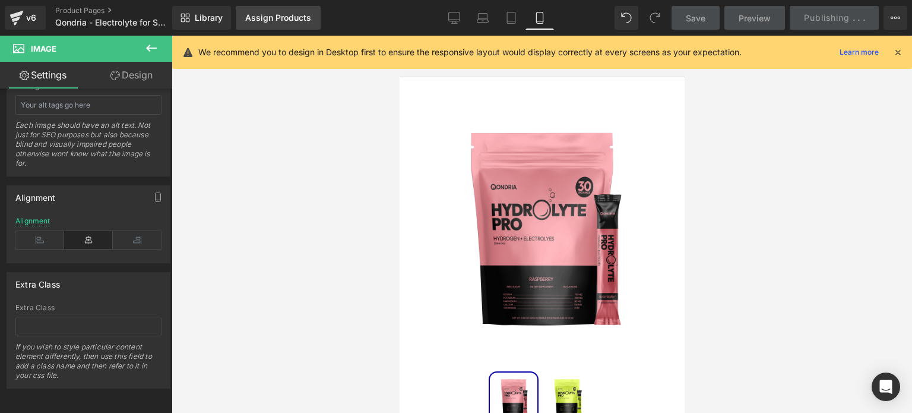
click at [271, 14] on div "Assign Products" at bounding box center [278, 18] width 66 height 10
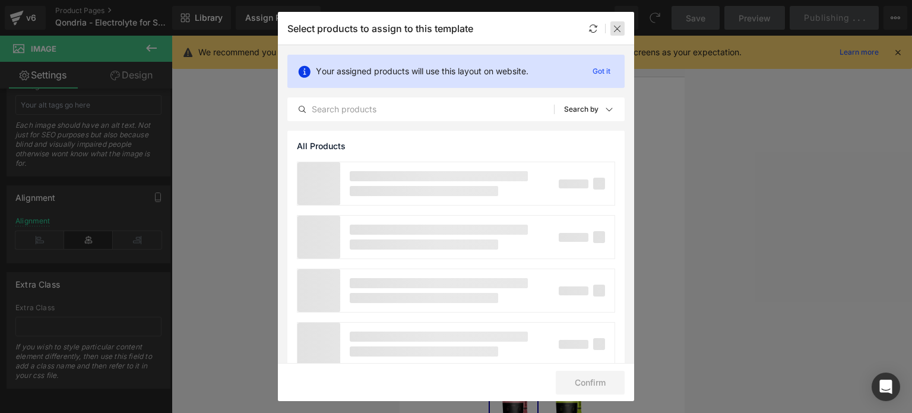
click at [612, 30] on div at bounding box center [618, 28] width 14 height 14
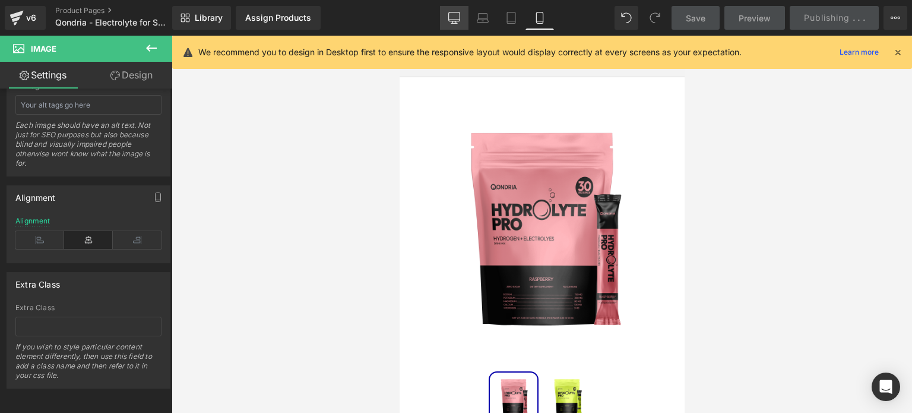
click at [458, 15] on icon at bounding box center [454, 18] width 12 height 12
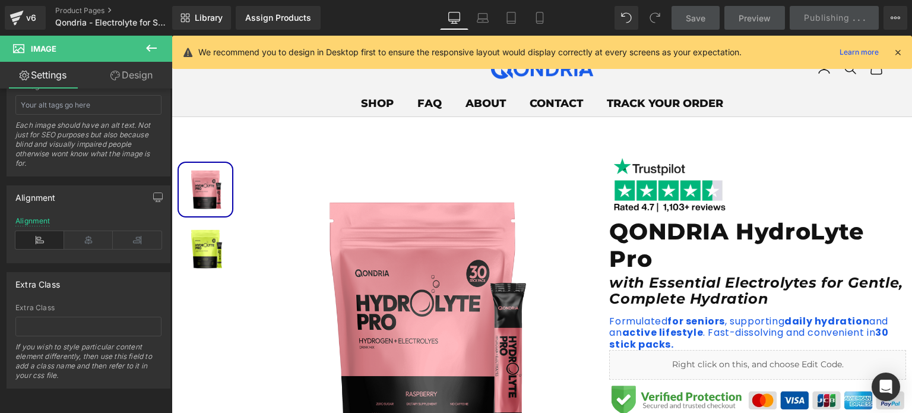
scroll to position [0, 0]
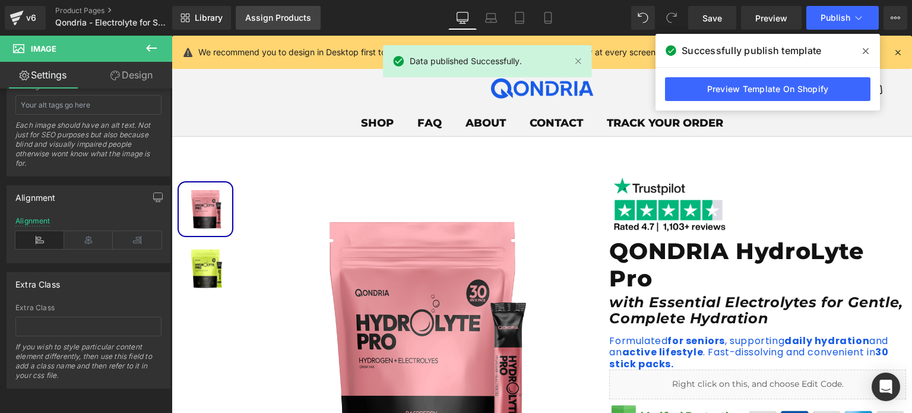
click at [276, 23] on link "Assign Products" at bounding box center [278, 18] width 85 height 24
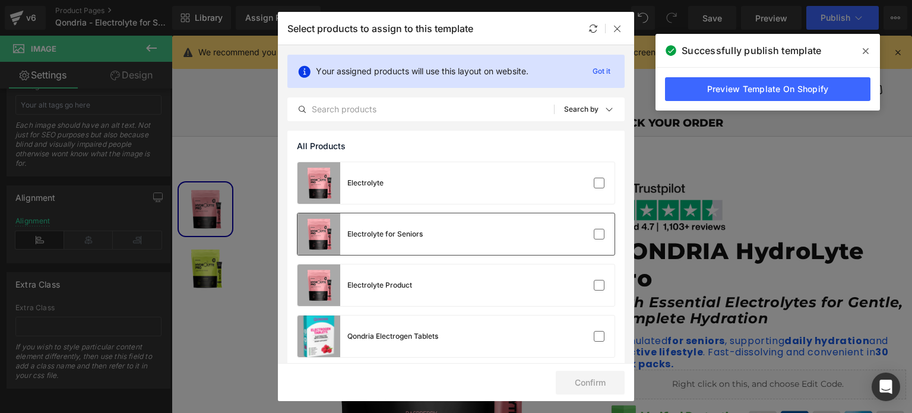
click at [476, 246] on div "Electrolyte for Seniors" at bounding box center [456, 234] width 317 height 42
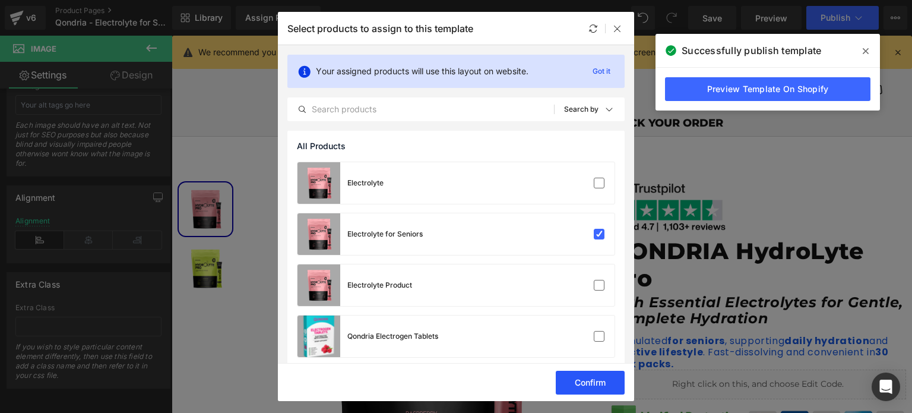
click at [594, 378] on button "Confirm" at bounding box center [590, 383] width 69 height 24
click at [597, 69] on p "Got it" at bounding box center [601, 71] width 27 height 14
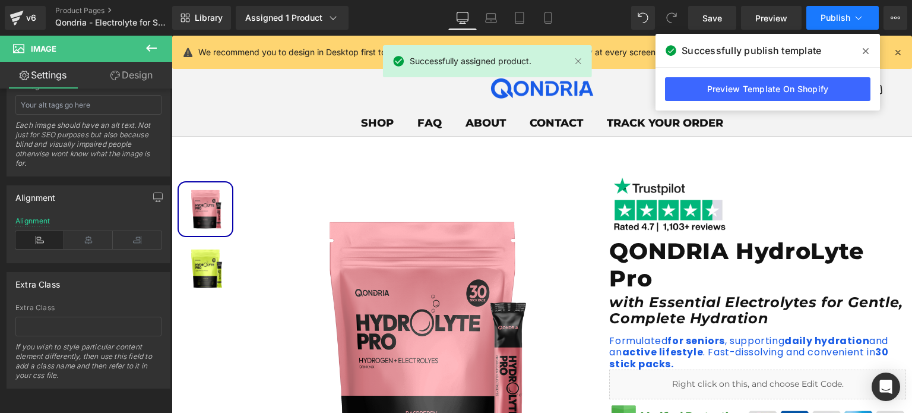
click at [827, 18] on span "Publish" at bounding box center [836, 18] width 30 height 10
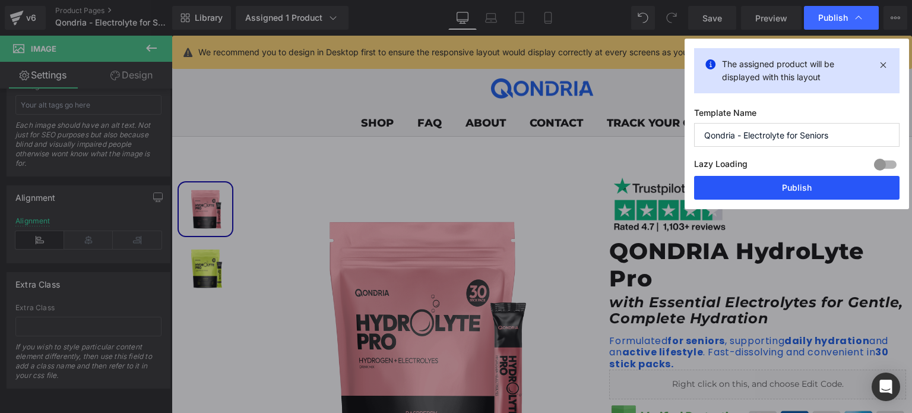
drag, startPoint x: 815, startPoint y: 182, endPoint x: 438, endPoint y: 161, distance: 377.7
click at [815, 182] on button "Publish" at bounding box center [796, 188] width 205 height 24
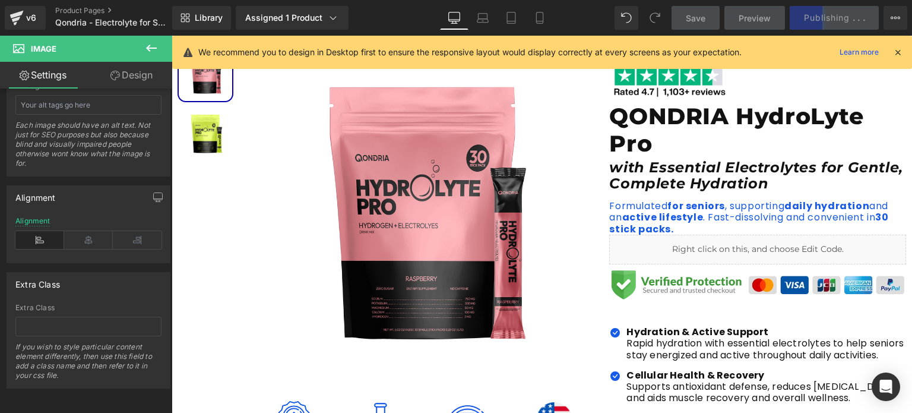
scroll to position [135, 0]
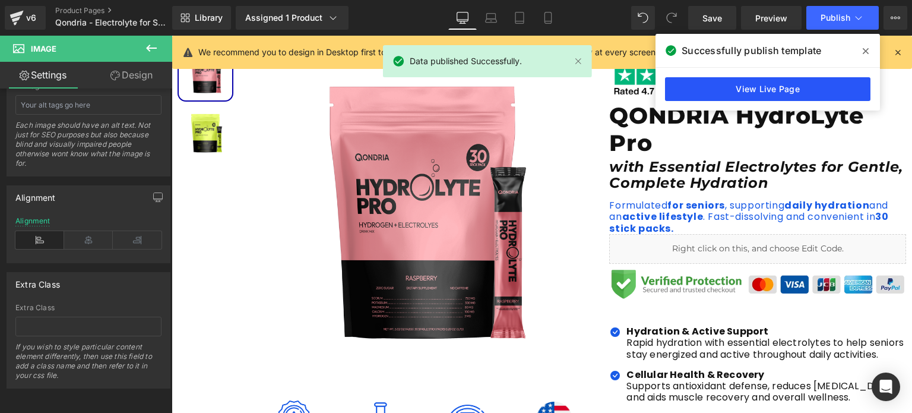
click at [821, 87] on link "View Live Page" at bounding box center [767, 89] width 205 height 24
